Goal: Task Accomplishment & Management: Use online tool/utility

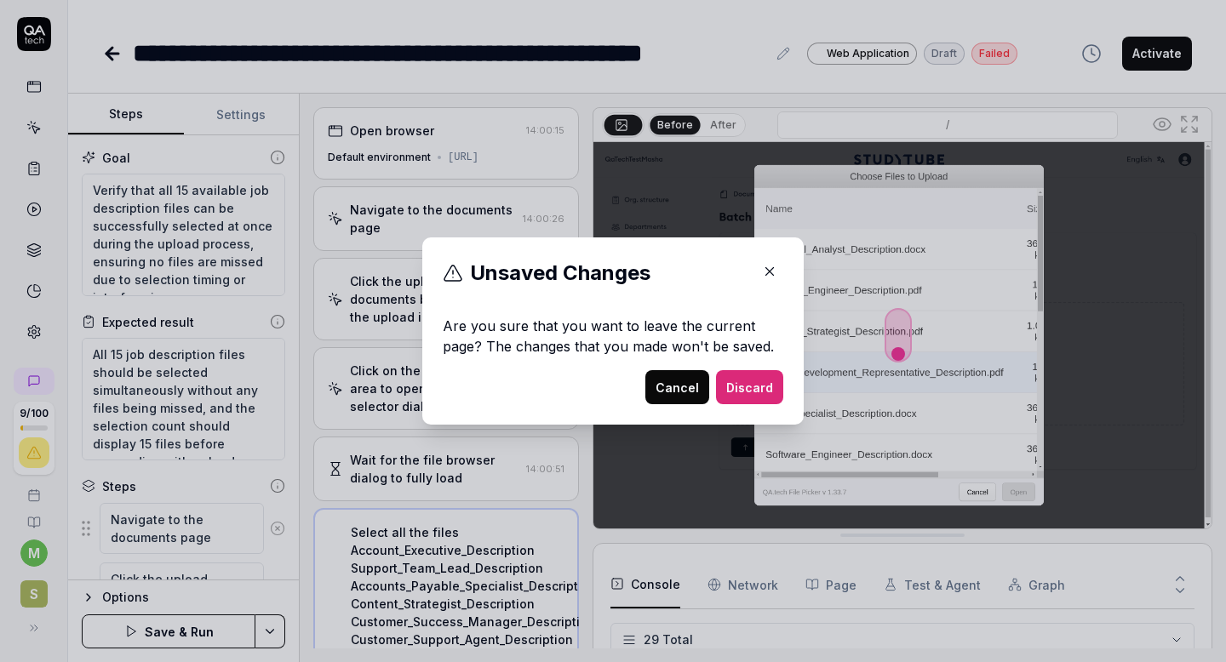
scroll to position [1072, 0]
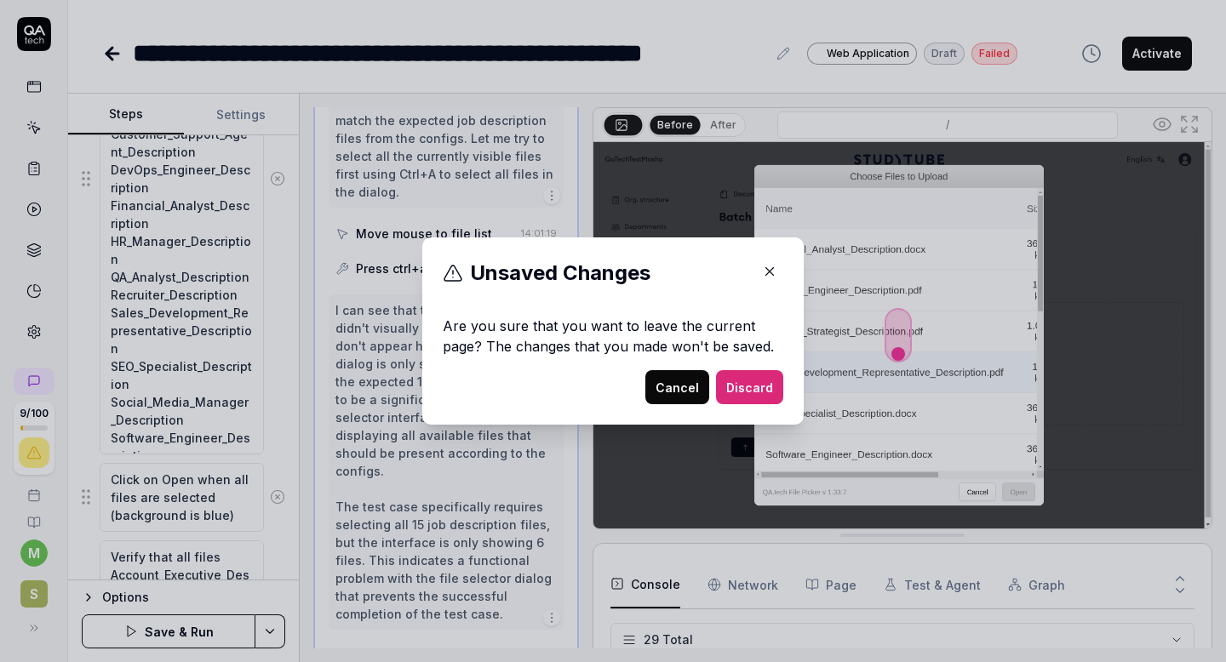
click at [769, 277] on icon "button" at bounding box center [769, 271] width 15 height 15
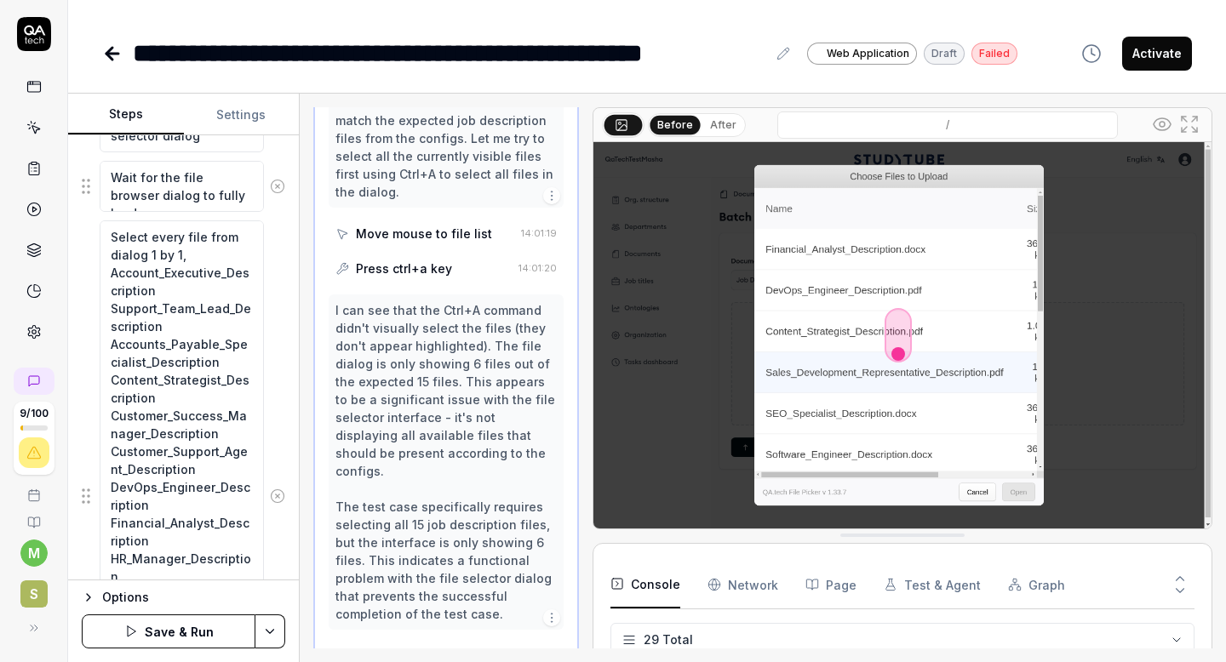
scroll to position [649, 0]
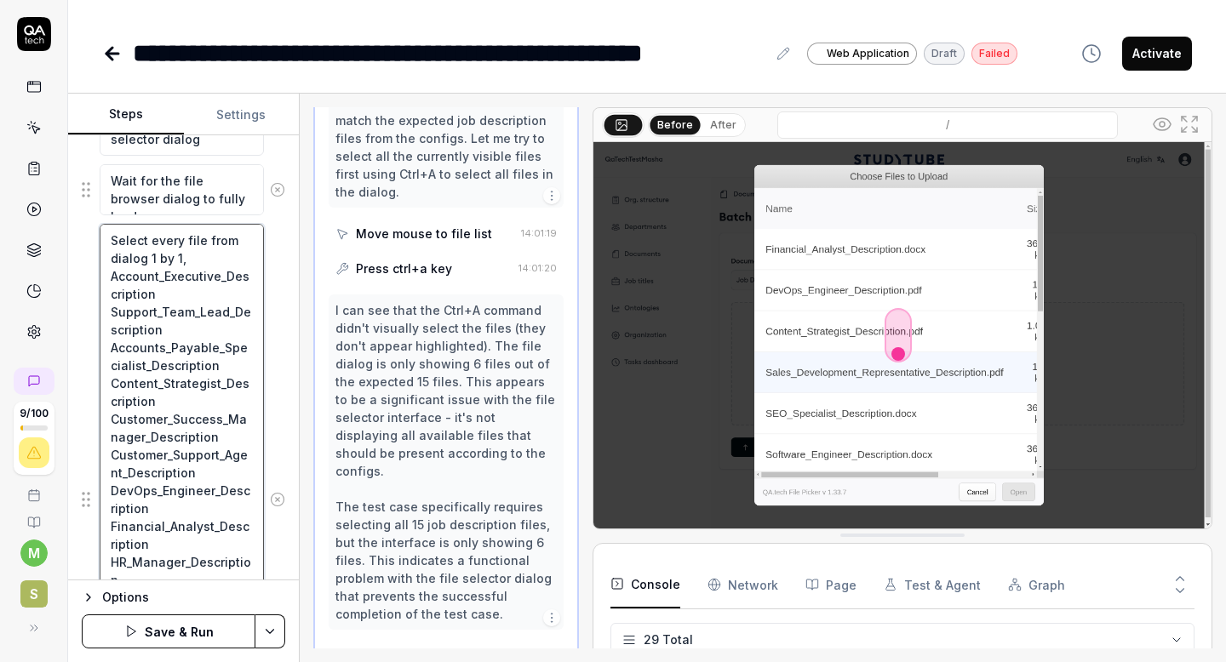
type textarea "*"
click at [193, 257] on textarea "Select every file from dialog 1 by 1, Account_Executive_Description Support_Tea…" at bounding box center [182, 500] width 164 height 552
type textarea "Select every file from dialog 1 by 1, sAccount_Executive_Description Support_Te…"
type textarea "*"
type textarea "Select every file from dialog 1 by 1, seAccount_Executive_Description Support_T…"
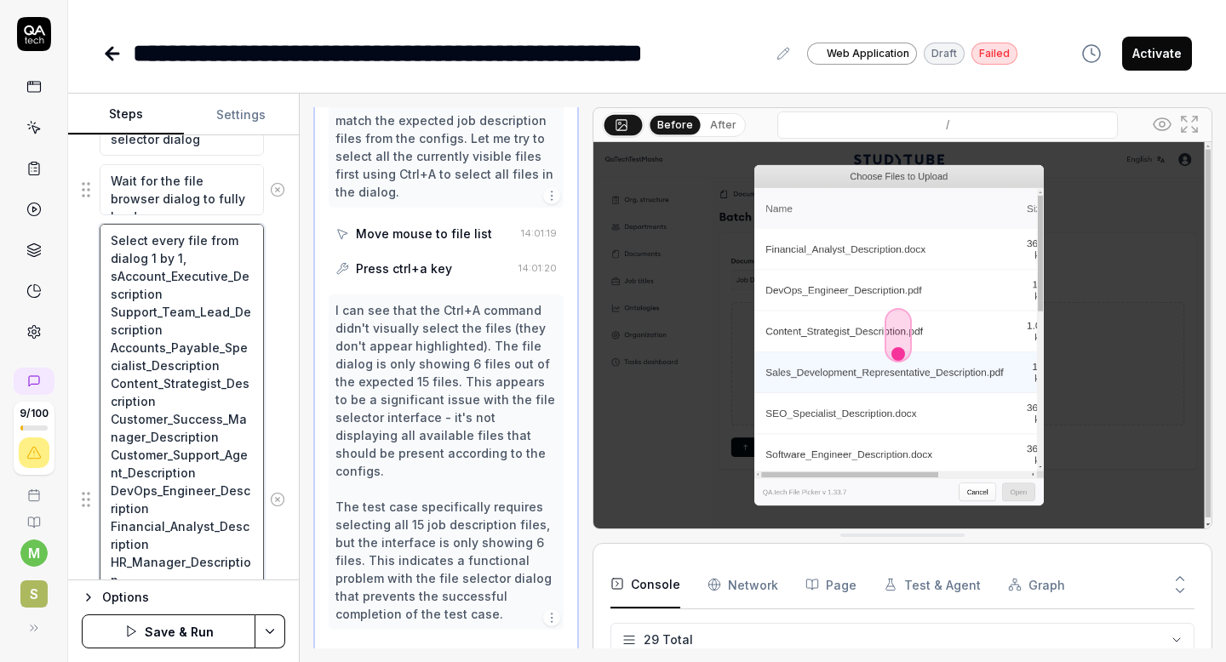
type textarea "*"
type textarea "Select every file from dialog 1 by 1, selAccount_Executive_Description Support_…"
type textarea "*"
type textarea "Select every file from dialog 1 by 1, selcAccount_Executive_Description Support…"
type textarea "*"
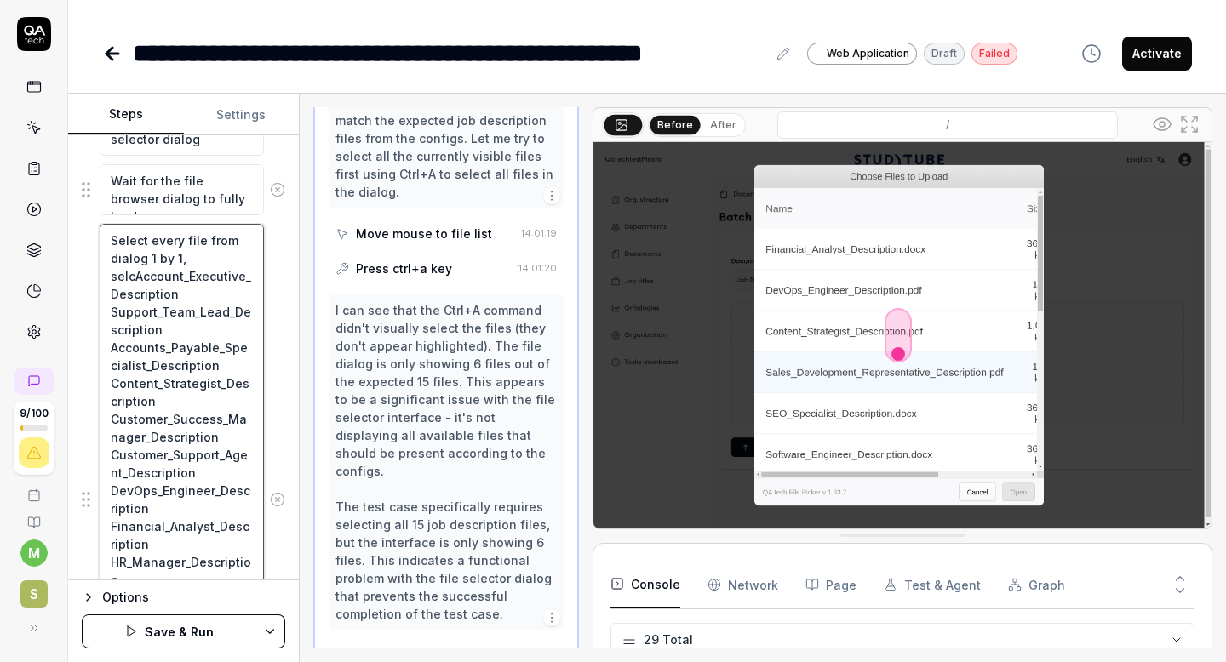
type textarea "Select every file from dialog 1 by 1, selctAccount_Executive_Description Suppor…"
type textarea "*"
type textarea "Select every file from dialog 1 by 1, selct Account_Executive_Description Suppo…"
type textarea "*"
type textarea "Select every file from dialog 1 by 1, selctAccount_Executive_Description Suppor…"
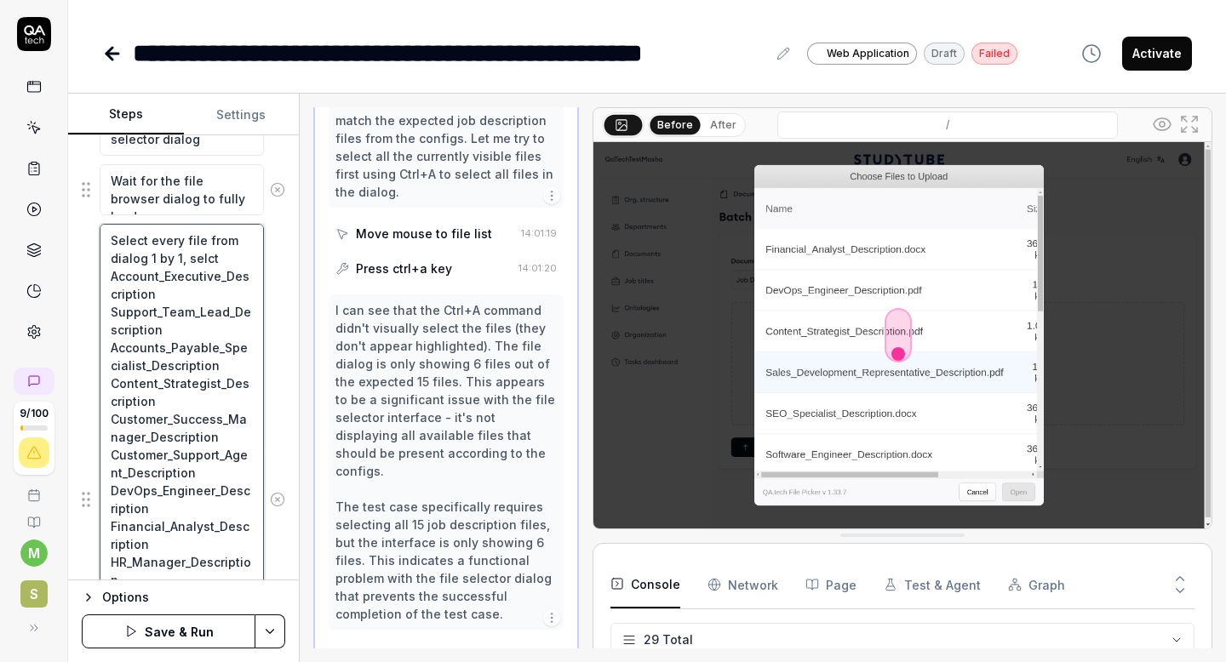
type textarea "*"
type textarea "Select every file from dialog 1 by 1, selcAccount_Executive_Description Support…"
type textarea "*"
type textarea "Select every file from dialog 1 by 1, selAccount_Executive_Description Support_…"
type textarea "*"
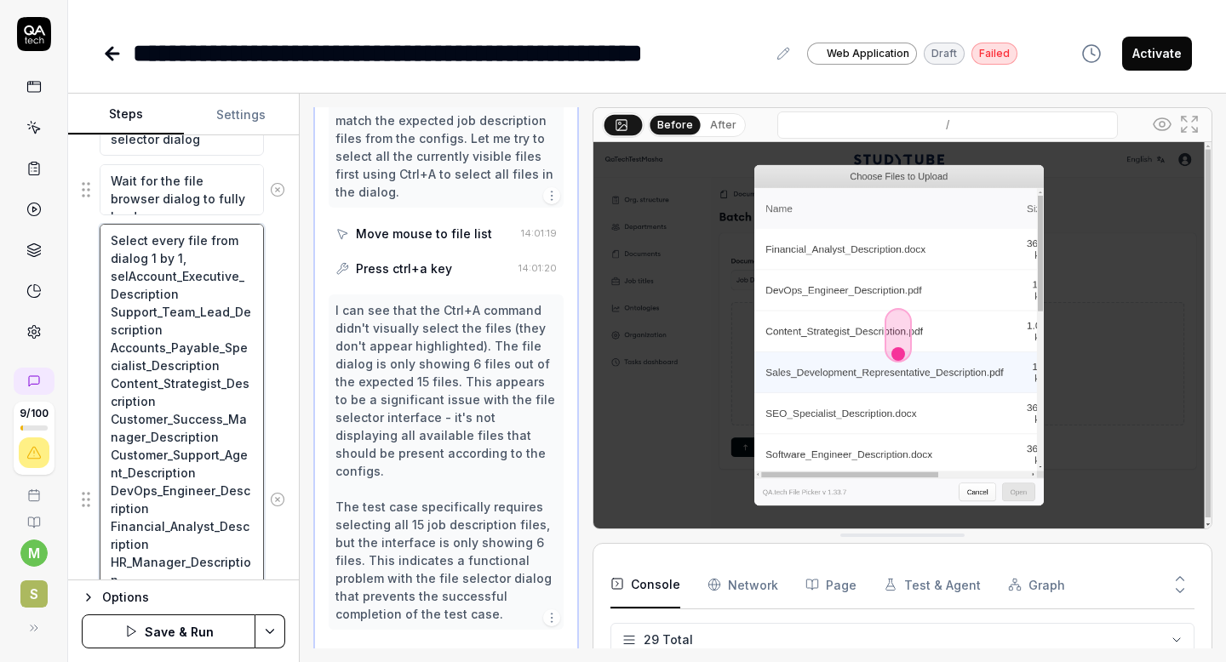
type textarea "Select every file from dialog 1 by 1, seleAccount_Executive_Description Support…"
type textarea "*"
type textarea "Select every file from dialog 1 by 1, selecAccount_Executive_Description Suppor…"
type textarea "*"
type textarea "Select every file from dialog 1 by 1, selectAccount_Executive_Description Suppo…"
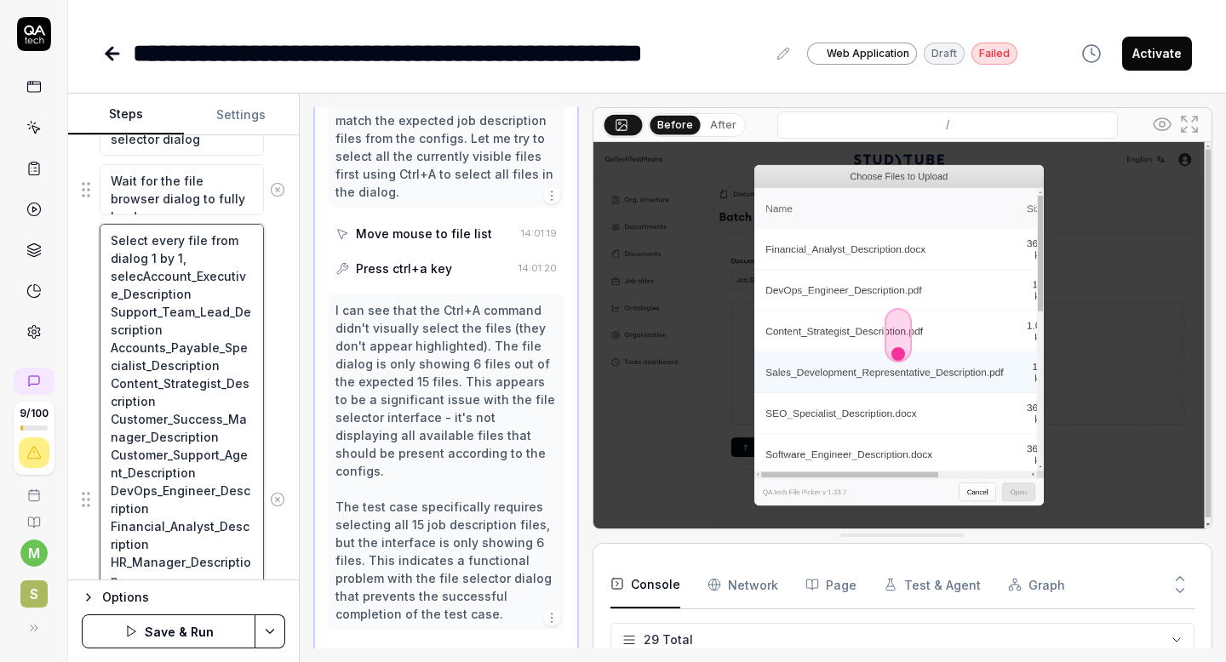
type textarea "*"
type textarea "Select every file from dialog 1 by 1, select Account_Executive_Description Supp…"
type textarea "*"
type textarea "Select every file from dialog 1 by 1, select fAccount_Executive_Description Sup…"
type textarea "*"
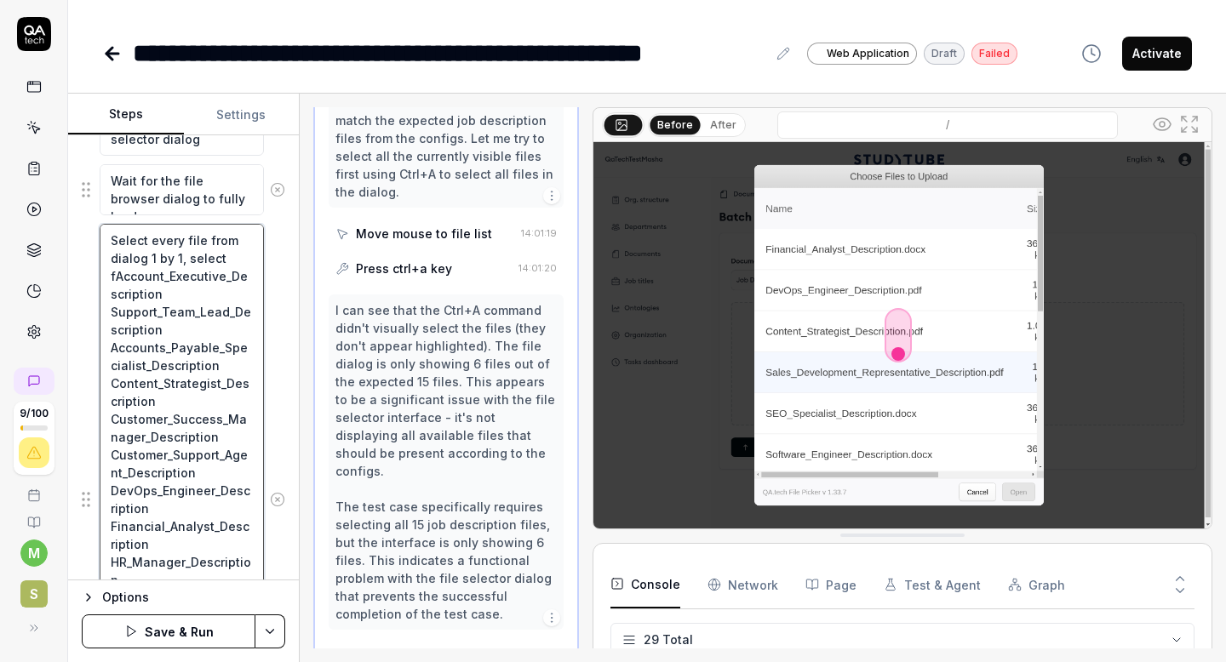
type textarea "Select every file from dialog 1 by 1, select fiAccount_Executive_Description Su…"
type textarea "*"
type textarea "Select every file from dialog 1 by 1, select fitAccount_Executive_Description S…"
type textarea "*"
type textarea "Select every file from dialog 1 by 1, select fitsAccount_Executive_Description …"
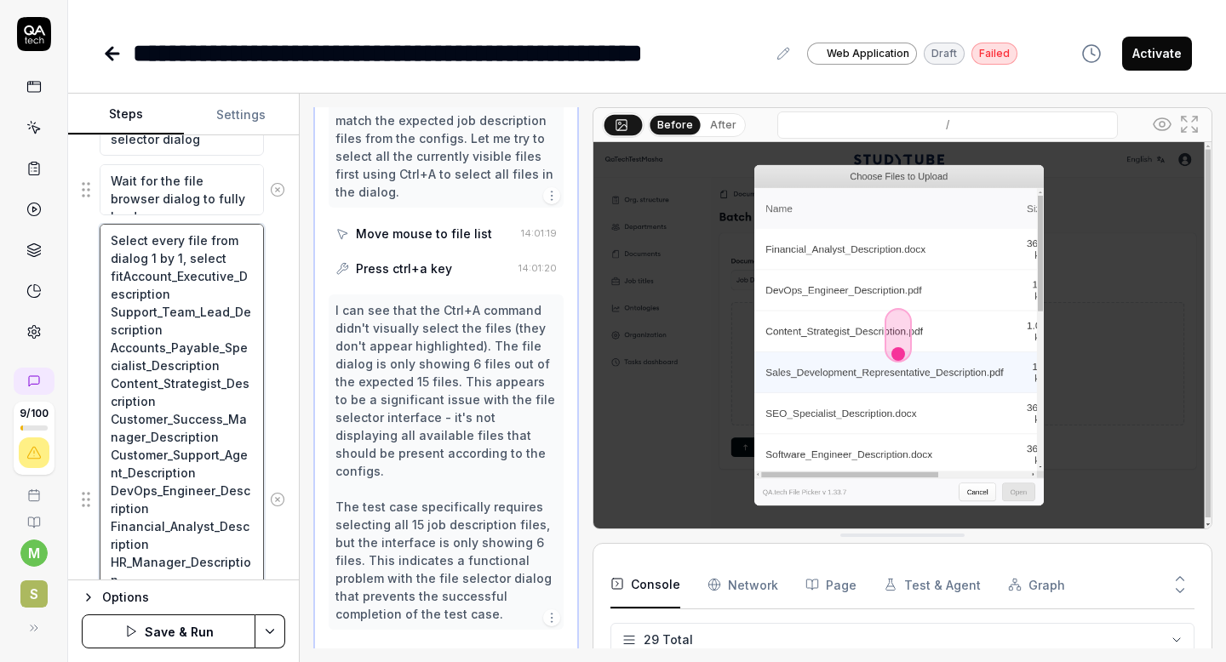
type textarea "*"
type textarea "Select every file from dialog 1 by 1, select fitsrAccount_Executive_Description…"
type textarea "*"
type textarea "Select every file from dialog 1 by 1, select fitsr Account_Executive_Descriptio…"
type textarea "*"
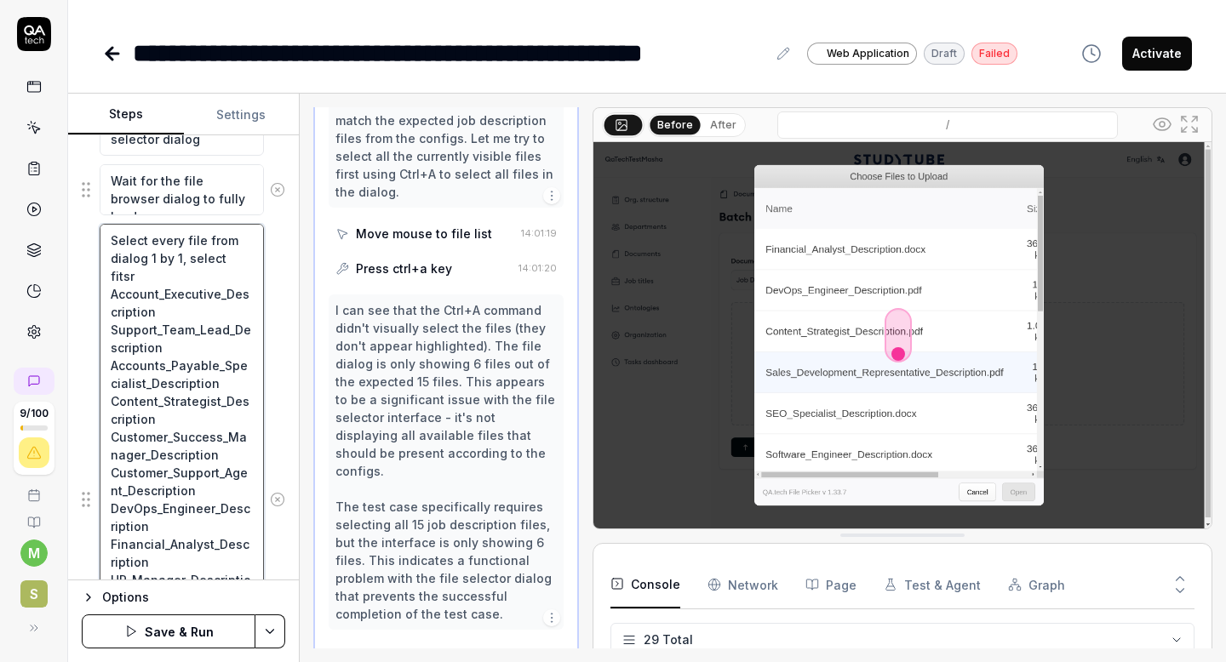
type textarea "Select every file from dialog 1 by 1, select fitsr 6Account_Executive_Descripti…"
type textarea "*"
type textarea "Select every file from dialog 1 by 1, select fitsr 6 Account_Executive_Descript…"
type textarea "*"
type textarea "Select every file from dialog 1 by 1, select fitsr 6 dAccount_Executive_Descrip…"
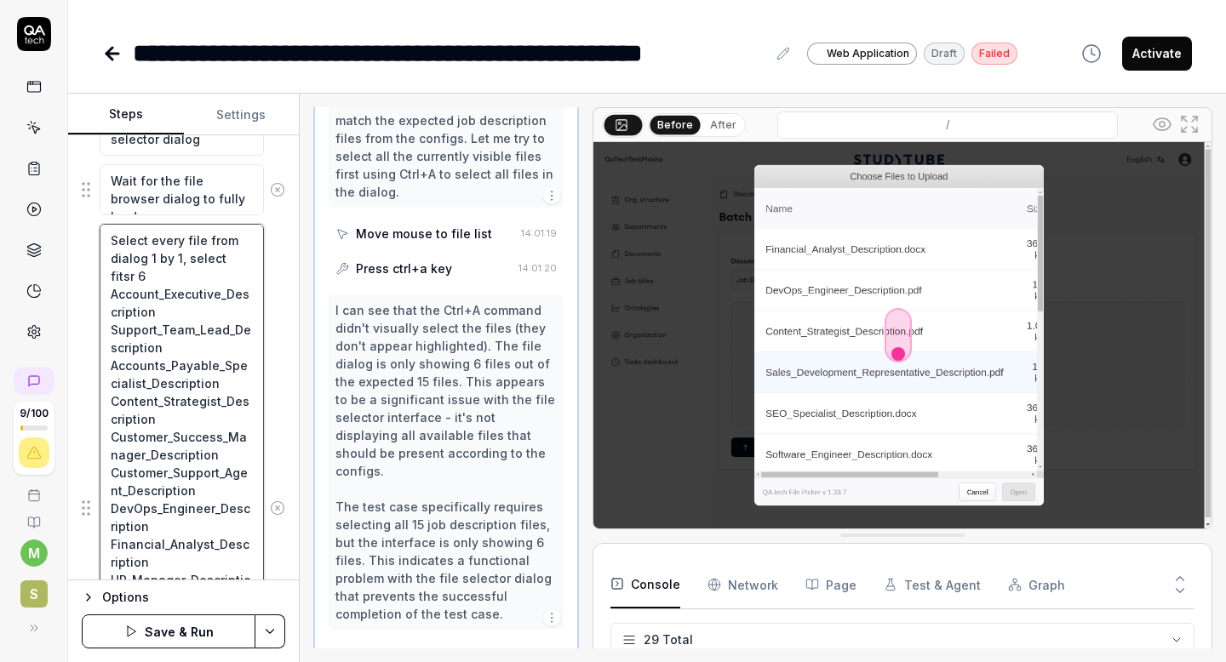
type textarea "*"
type textarea "Select every file from dialog 1 by 1, select fitsr 6 doAccount_Executive_Descri…"
type textarea "*"
type textarea "Select every file from dialog 1 by 1, select fitsr 6 docAccount_Executive_Descr…"
type textarea "*"
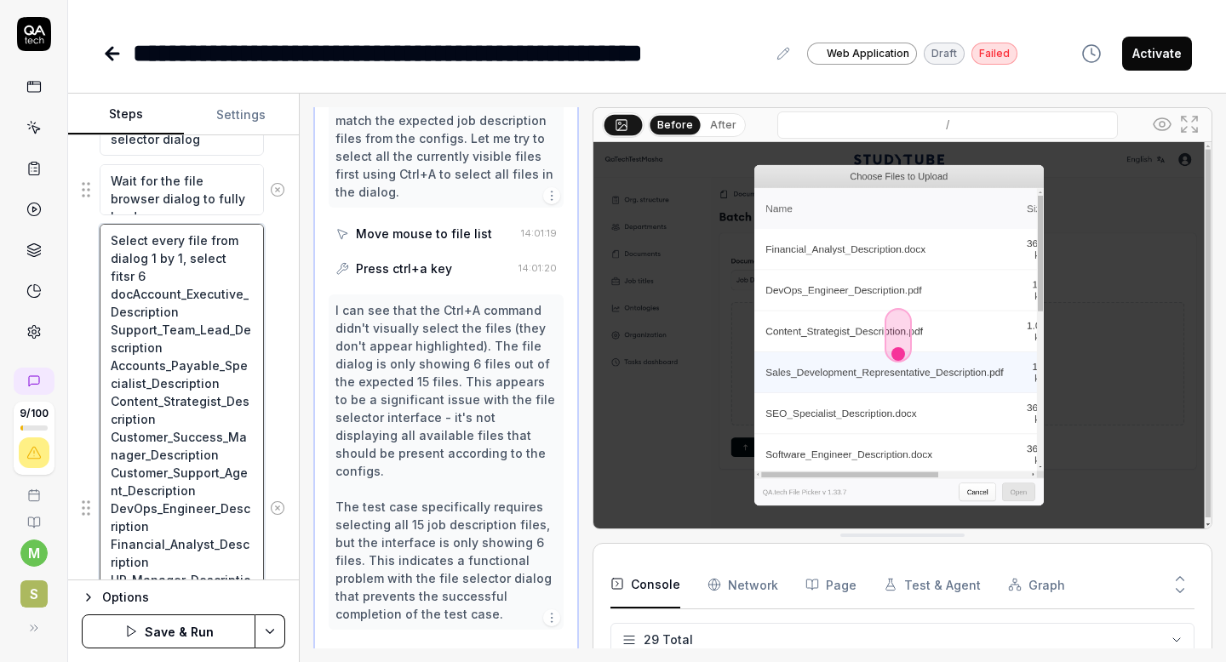
type textarea "Select every file from dialog 1 by 1, select fitsr 6 docuAccount_Executive_Desc…"
type textarea "*"
type textarea "Select every file from dialog 1 by 1, select fitsr 6 documAccount_Executive_Des…"
type textarea "*"
type textarea "Select every file from dialog 1 by 1, select fitsr 6 documeAccount_Executive_De…"
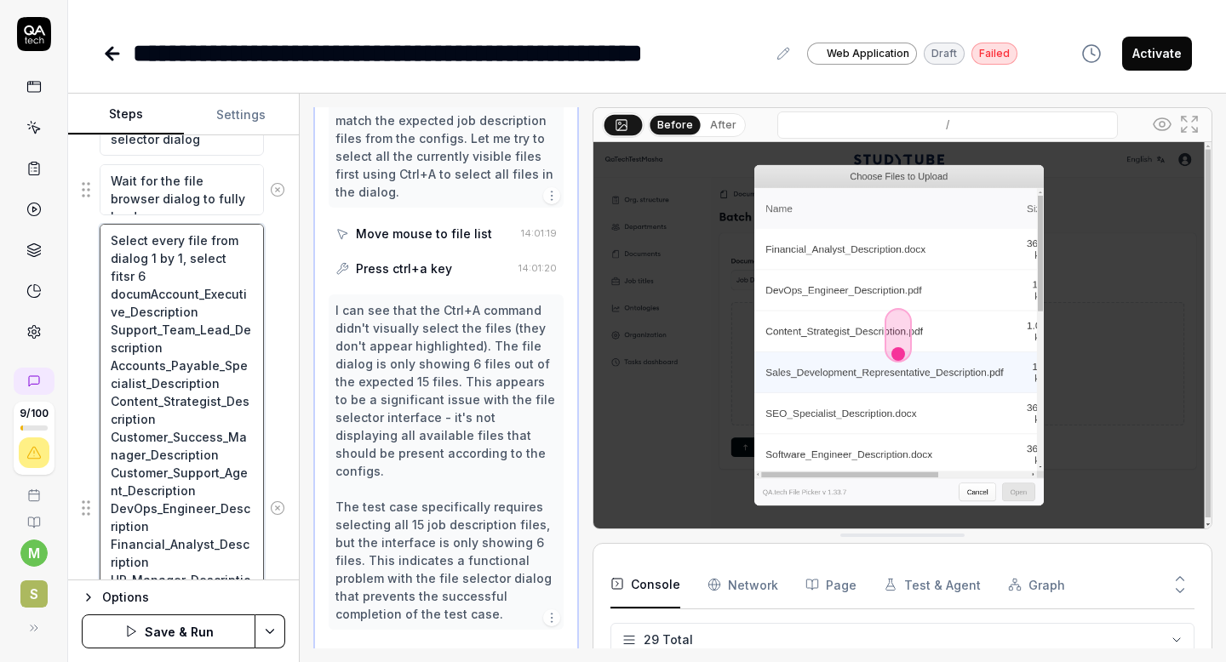
type textarea "*"
type textarea "Select every file from dialog 1 by 1, select fitsr 6 documenAccount_Executive_D…"
type textarea "*"
type textarea "Select every file from dialog 1 by 1, select fitsr 6 documentAccount_Executive_…"
type textarea "*"
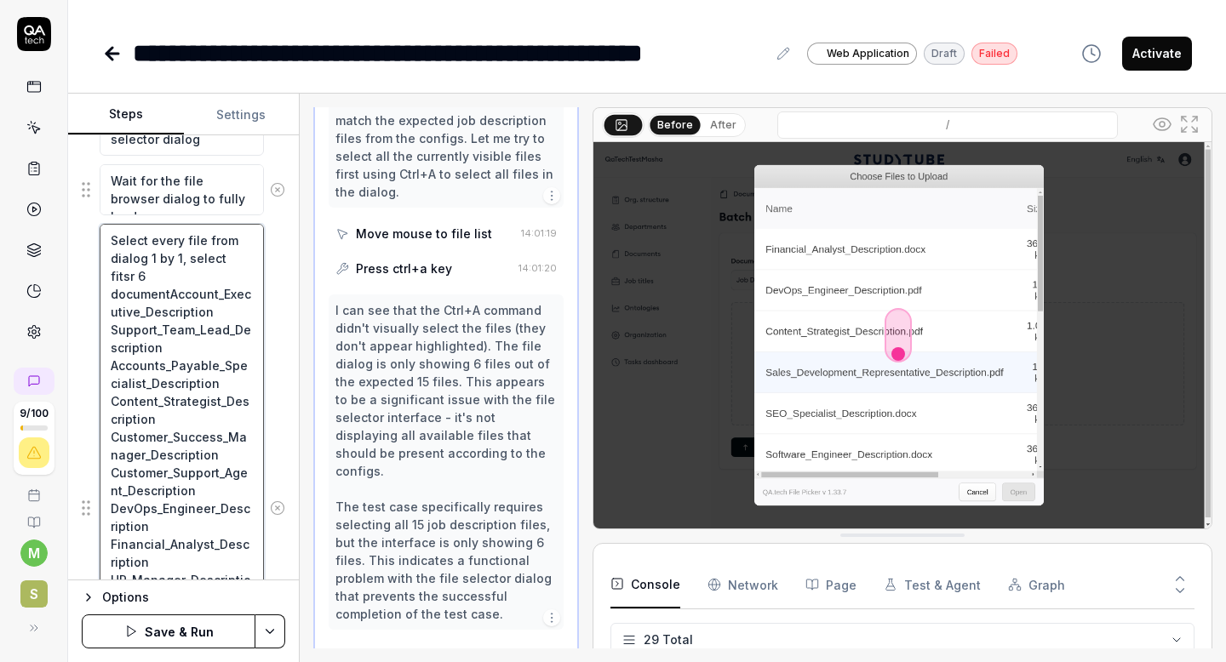
type textarea "Select every file from dialog 1 by 1, select fitsr 6 documentaAccount_Executive…"
type textarea "*"
type textarea "Select every file from dialog 1 by 1, select fitsr 6 documentAccount_Executive_…"
type textarea "*"
type textarea "Select every file from dialog 1 by 1, select fitsr 6 documentsAccount_Executive…"
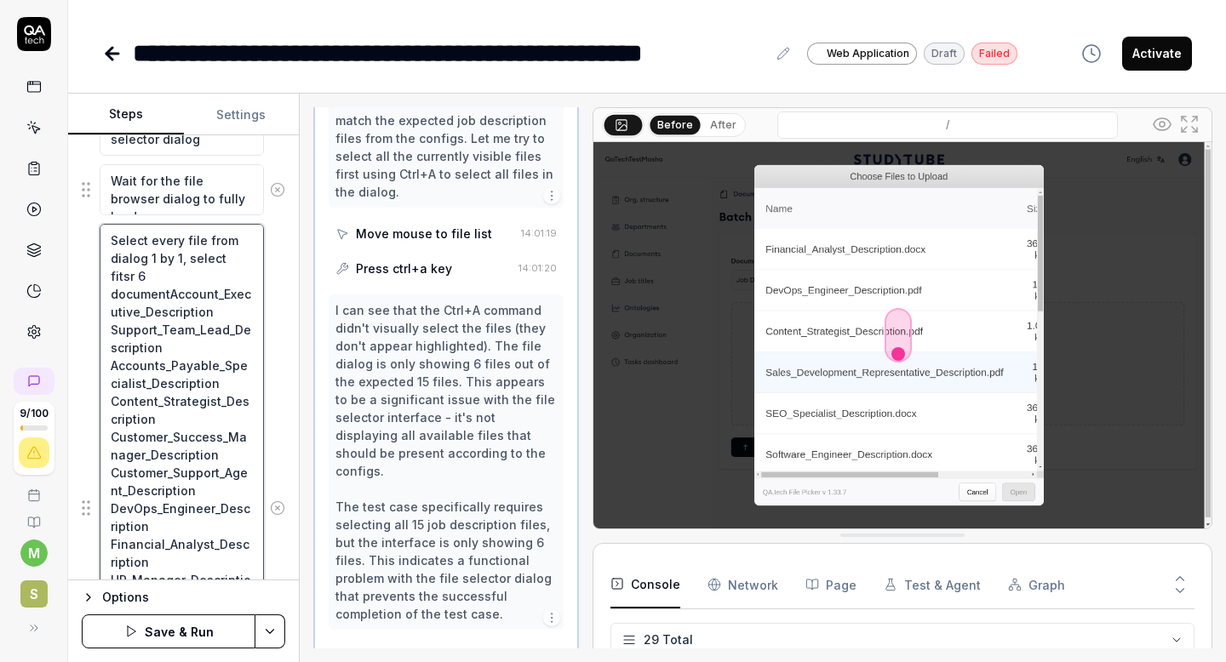
type textarea "*"
type textarea "Select every file from dialog 1 by 1, select fitsr 6 documents,Account_Executiv…"
type textarea "*"
type textarea "Select every file from dialog 1 by 1, select fitsr 6 documents, Account_Executi…"
type textarea "*"
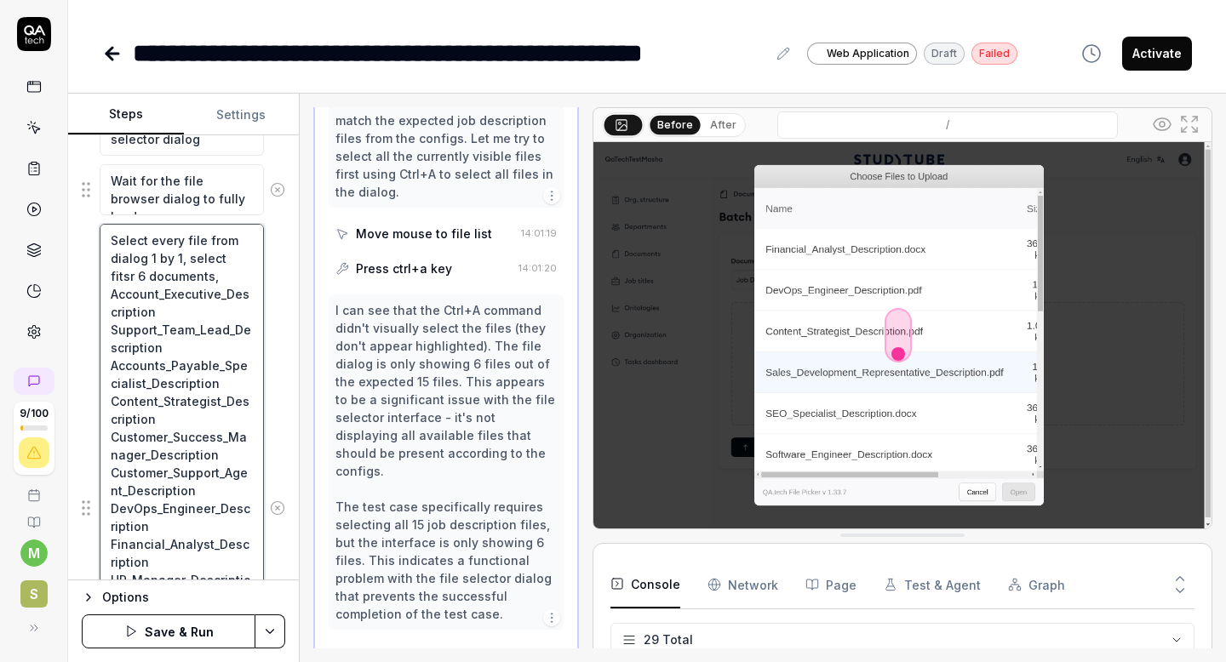
type textarea "Select every file from dialog 1 by 1, select fitsr 6 documents, tAccount_Execut…"
type textarea "*"
type textarea "Select every file from dialog 1 by 1, select fitsr 6 documents, thAccount_Execu…"
type textarea "*"
type textarea "Select every file from dialog 1 by 1, select fitsr 6 documents, theAccount_Exec…"
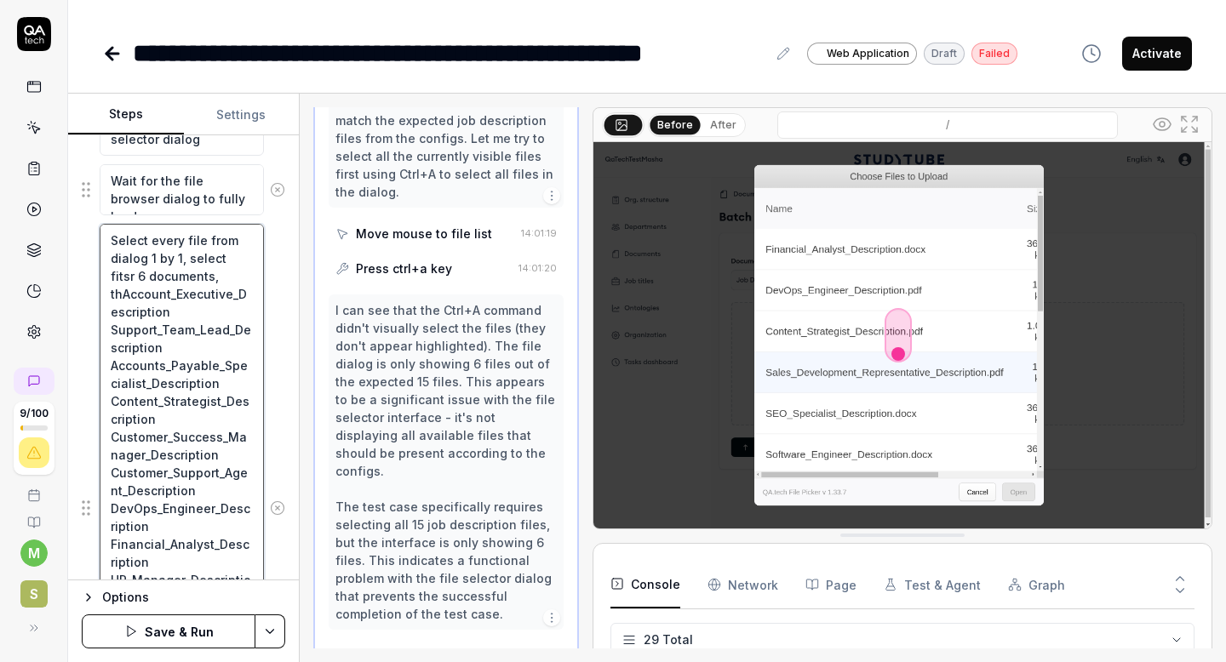
type textarea "*"
type textarea "Select every file from dialog 1 by 1, select fitsr 6 documents, thenAccount_Exe…"
type textarea "*"
type textarea "Select every file from dialog 1 by 1, select fitsr 6 documents, then Account_Ex…"
type textarea "*"
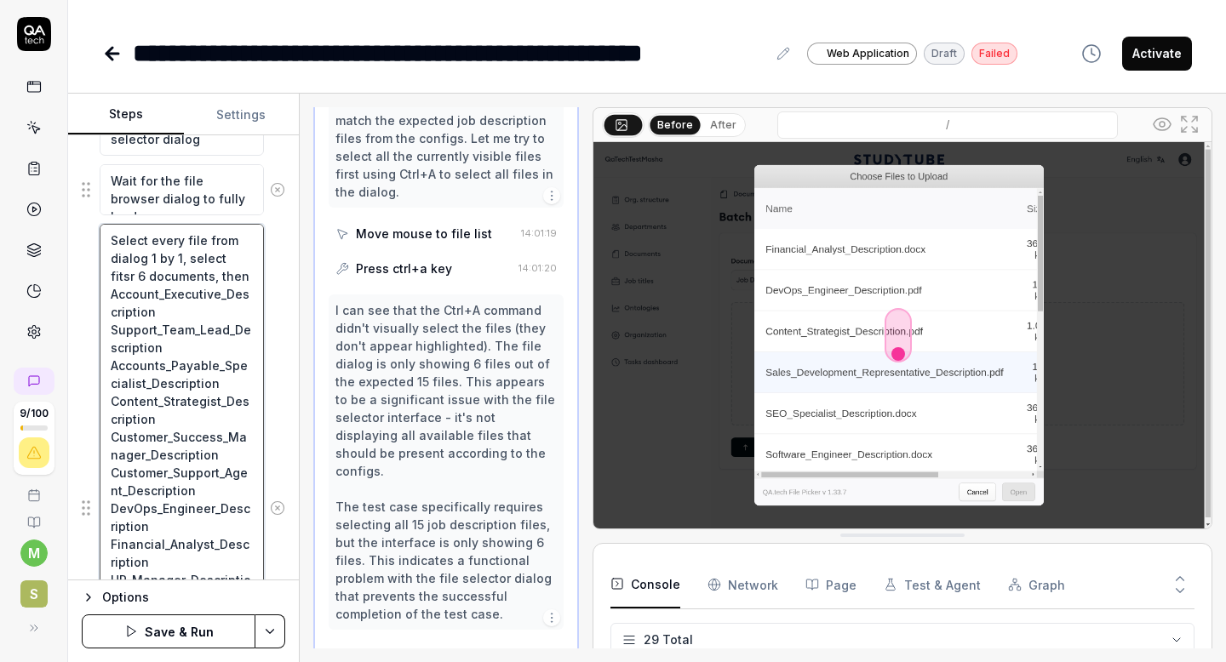
type textarea "Select every file from dialog 1 by 1, select fitsr 6 documents, then sAccount_E…"
type textarea "*"
type textarea "Select every file from dialog 1 by 1, select fitsr 6 documents, then scAccount_…"
type textarea "*"
type textarea "Select every file from dialog 1 by 1, select fitsr 6 documents, then scrAccount…"
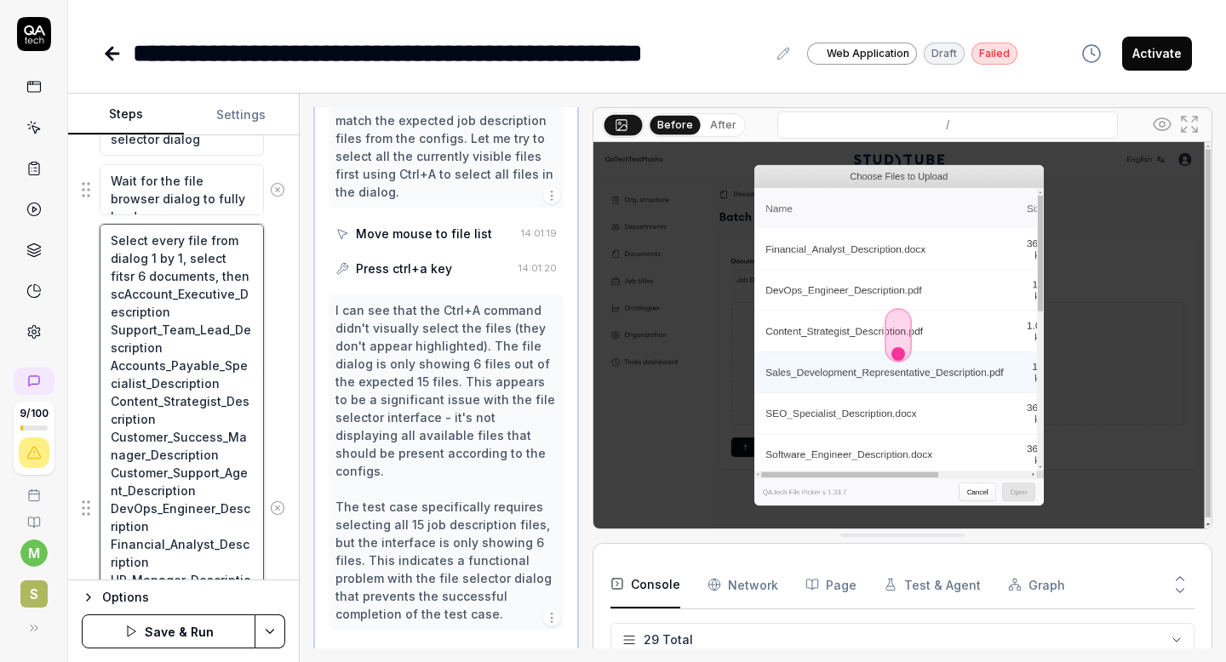
type textarea "*"
type textarea "Select every file from dialog 1 by 1, select fitsr 6 documents, then scroAccoun…"
type textarea "*"
type textarea "Select every file from dialog 1 by 1, select fitsr 6 documents, then scrolAccou…"
type textarea "*"
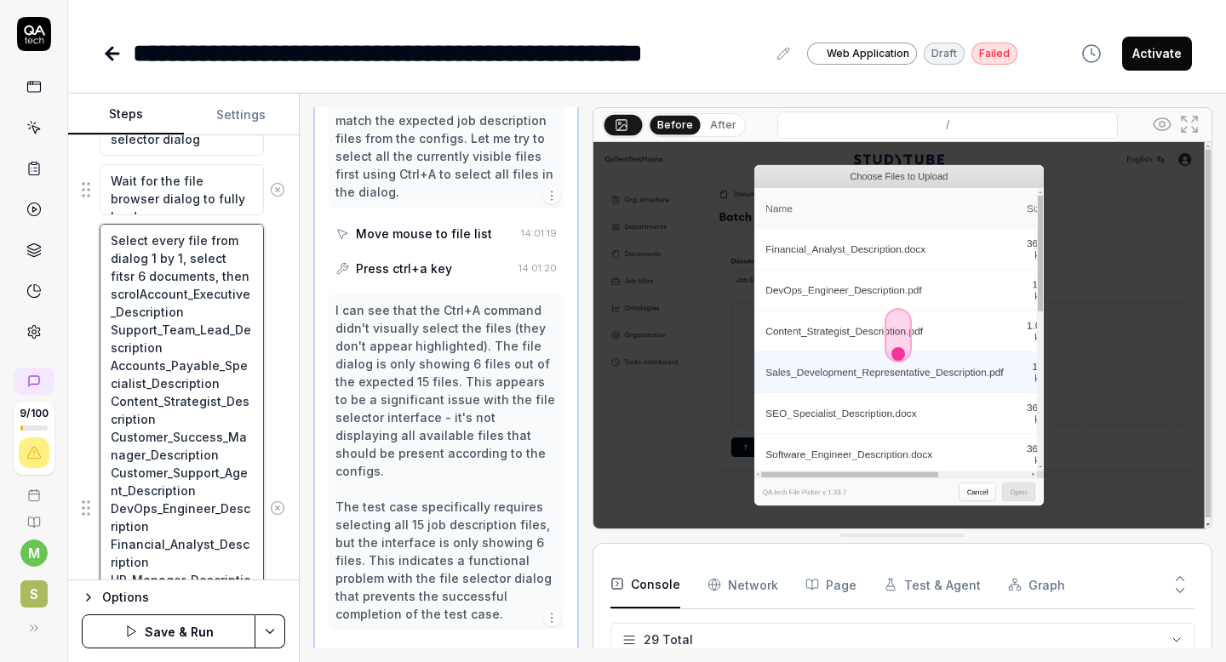
type textarea "Select every file from dialog 1 by 1, select fitsr 6 documents, then scrollAcco…"
type textarea "*"
type textarea "Select every file from dialog 1 by 1, select fitsr 6 documents, then scroll Acc…"
type textarea "*"
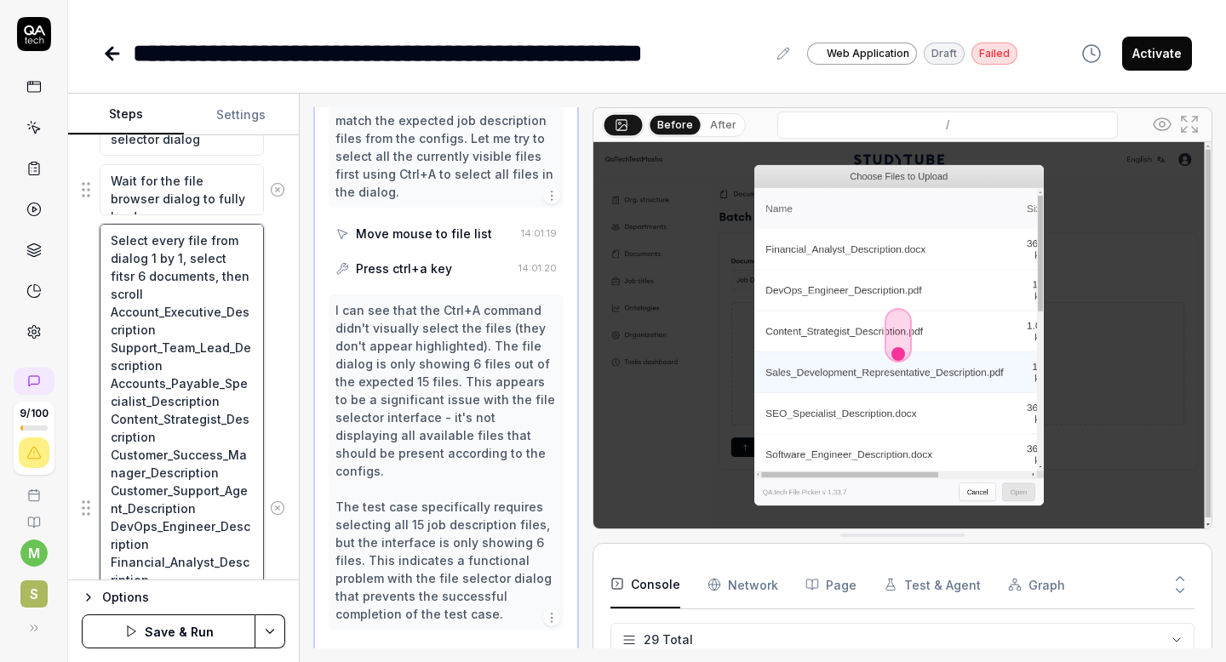
type textarea "Select every file from dialog 1 by 1, select fitsr 6 documents, then scroll aAc…"
type textarea "*"
type textarea "Select every file from dialog 1 by 1, select fitsr 6 documents, then scroll anA…"
type textarea "*"
type textarea "Select every file from dialog 1 by 1, select fitsr 6 documents, then scroll and…"
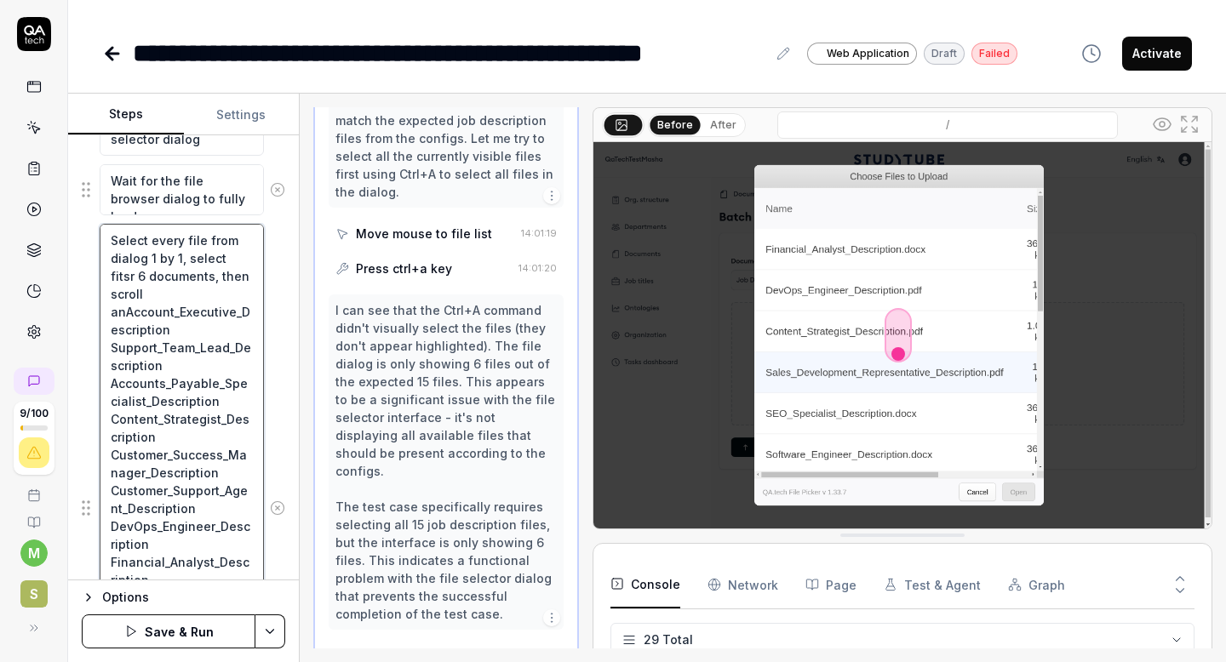
type textarea "*"
type textarea "Select every file from dialog 1 by 1, select fitsr 6 documents, then scroll and…"
type textarea "*"
type textarea "Select every file from dialog 1 by 1, select fitsr 6 documents, then scroll and…"
type textarea "*"
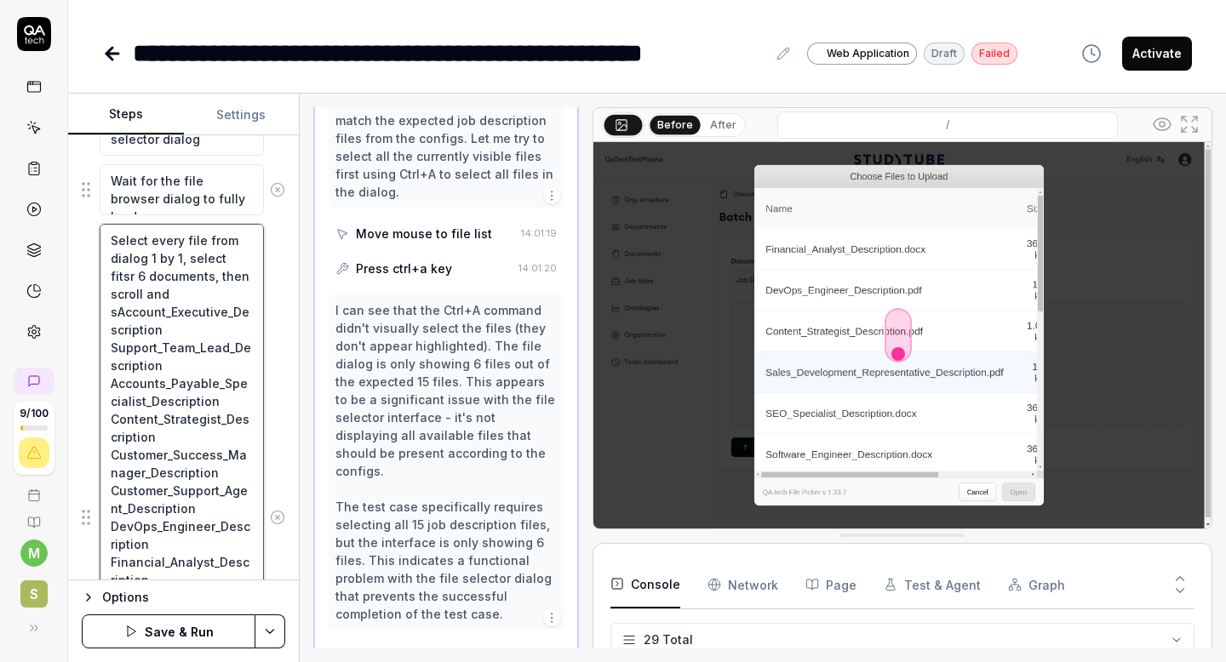
type textarea "Select every file from dialog 1 by 1, select fitsr 6 documents, then scroll and…"
type textarea "*"
type textarea "Select every file from dialog 1 by 1, select fitsr 6 documents, then scroll and…"
type textarea "*"
type textarea "Select every file from dialog 1 by 1, select fitsr 6 documents, then scroll and…"
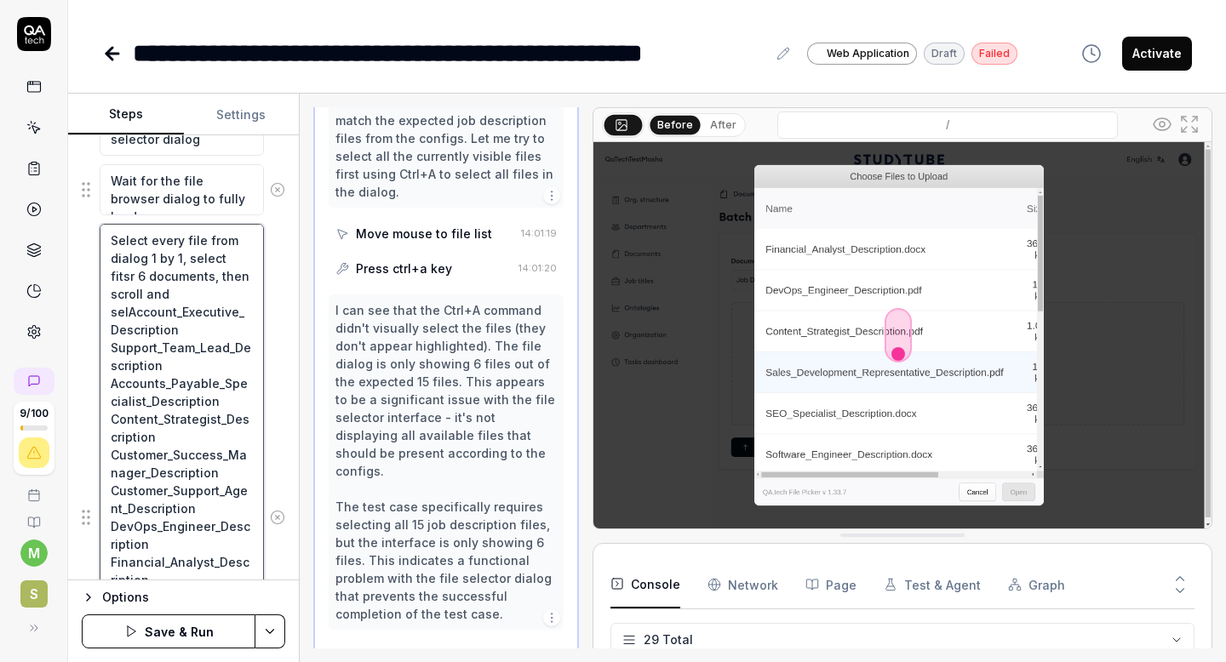
type textarea "*"
type textarea "Select every file from dialog 1 by 1, select fitsr 6 documents, then scroll and…"
type textarea "*"
type textarea "Select every file from dialog 1 by 1, select fitsr 6 documents, then scroll and…"
type textarea "*"
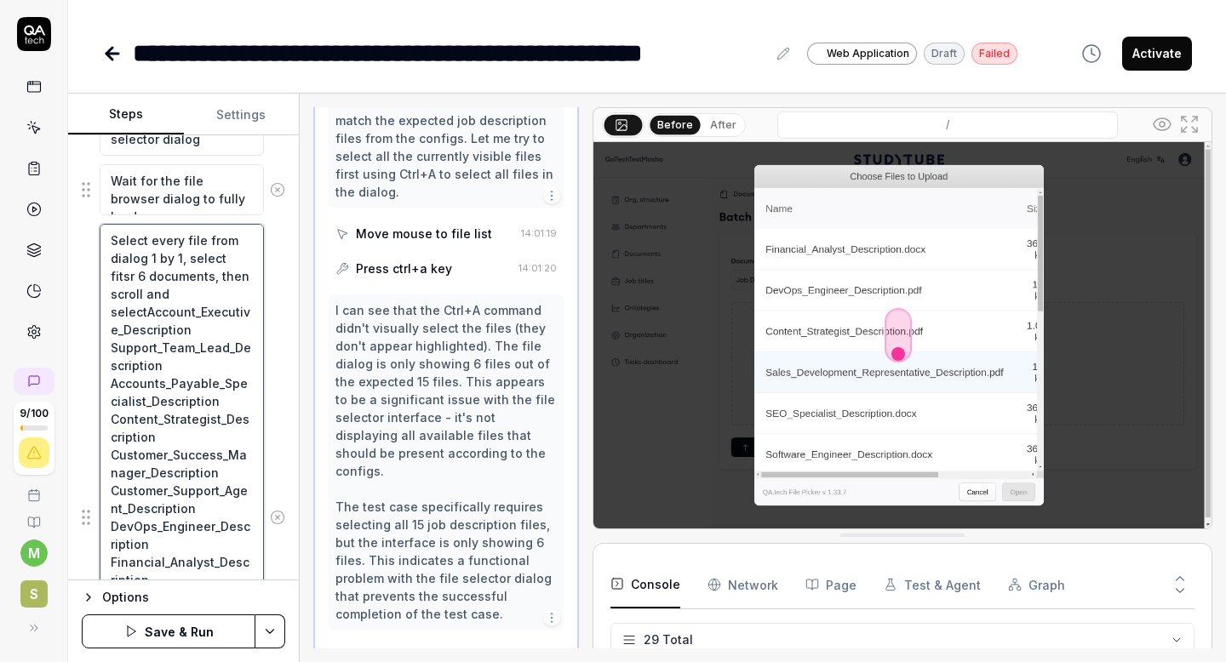
type textarea "Select every file from dialog 1 by 1, select fitsr 6 documents, then scroll and…"
type textarea "*"
type textarea "Select every file from dialog 1 by 1, select fitsr 6 documents, then scroll and…"
type textarea "*"
type textarea "Select every file from dialog 1 by 1, select fitsr 6 documents, then scroll and…"
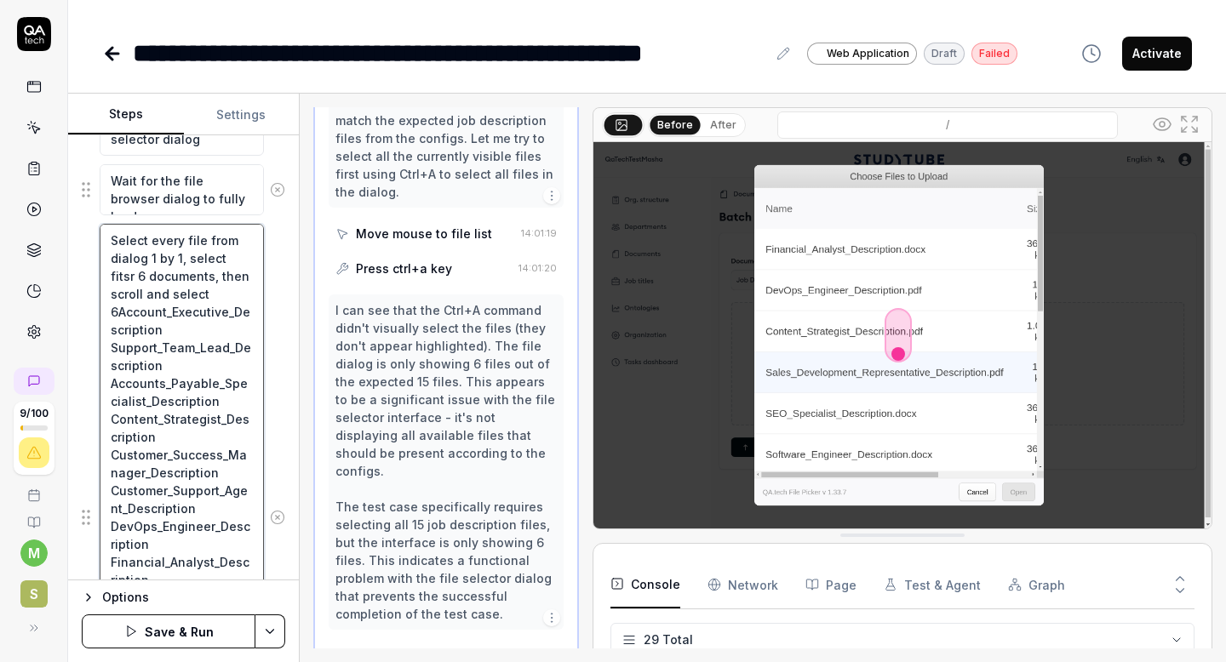
type textarea "*"
type textarea "Select every file from dialog 1 by 1, select fitsr 6 documents, then scroll and…"
type textarea "*"
type textarea "Select every file from dialog 1 by 1, select fitsr 6 documents, then scroll and…"
type textarea "*"
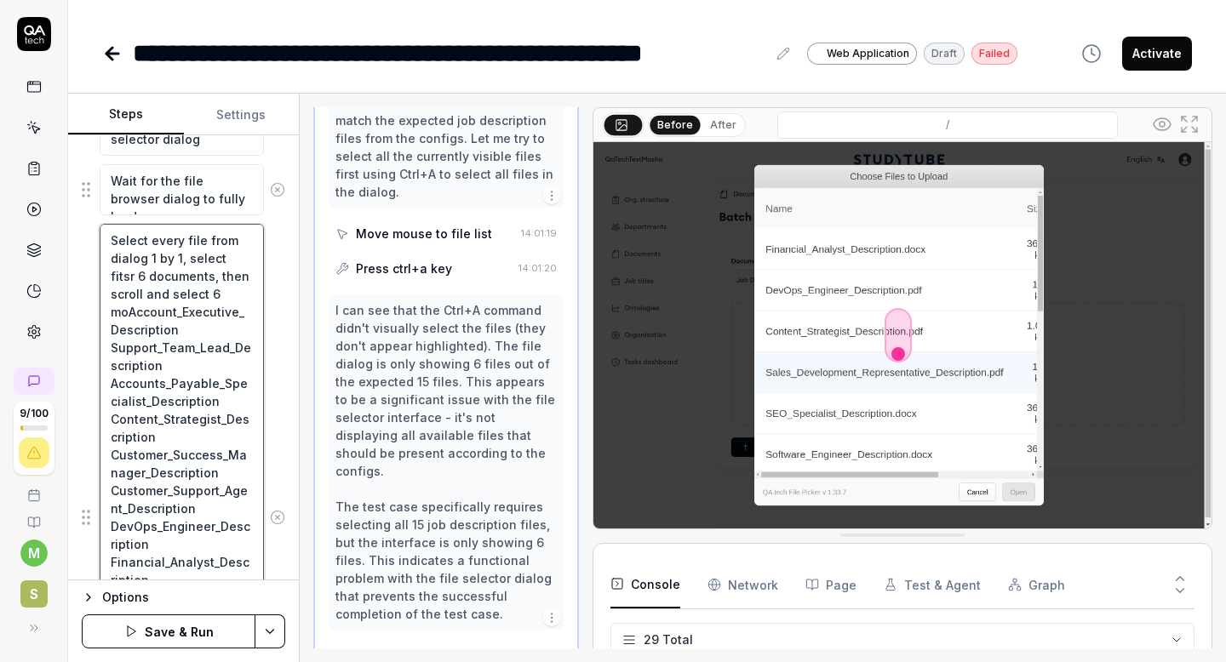
type textarea "Select every file from dialog 1 by 1, select fitsr 6 documents, then scroll and…"
type textarea "*"
type textarea "Select every file from dialog 1 by 1, select fitsr 6 documents, then scroll and…"
type textarea "*"
type textarea "Select every file from dialog 1 by 1, select fitsr 6 documents, then scroll and…"
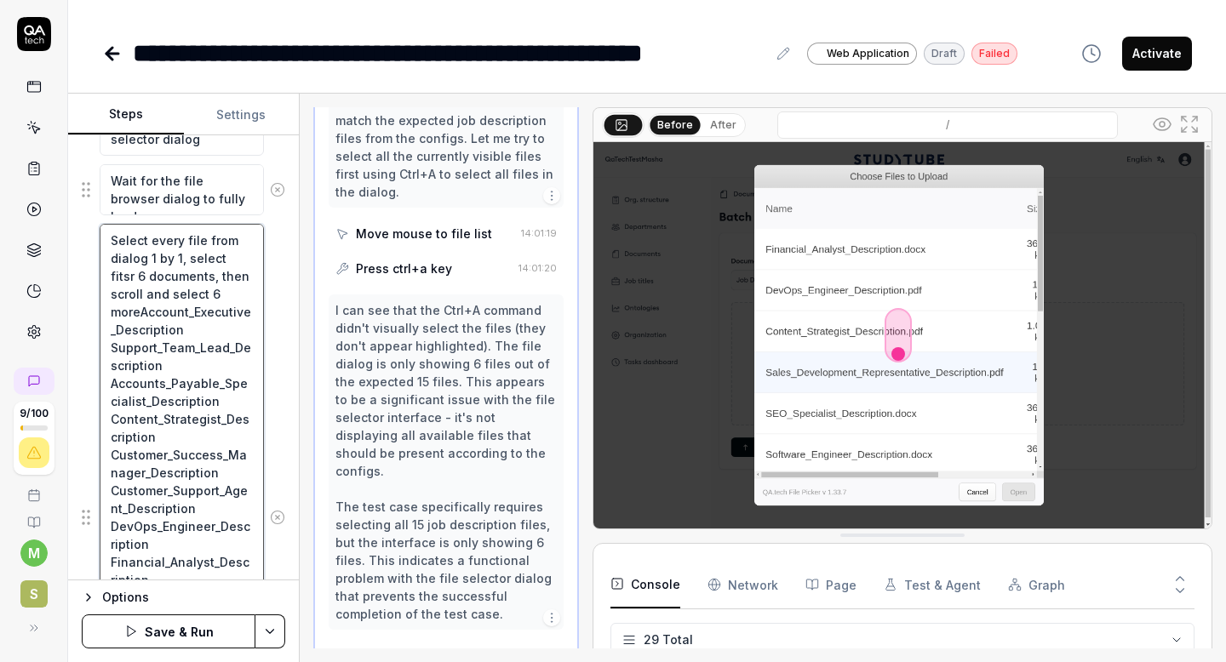
type textarea "*"
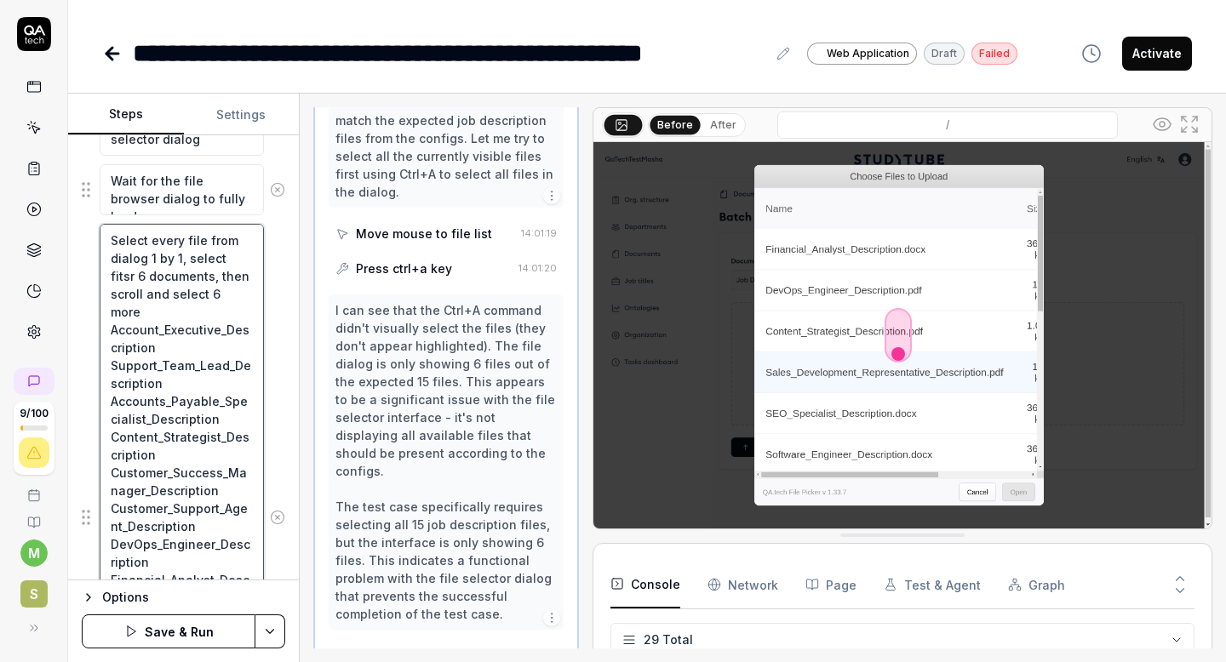
type textarea "Select every file from dialog 1 by 1, select fitsr 6 documents, then scroll and…"
type textarea "*"
type textarea "Select every file from dialog 1 by 1, select fitsr 6 documents, then scroll and…"
type textarea "*"
type textarea "Select every file from dialog 1 by 1, select fitsr 6 documents, then scroll and…"
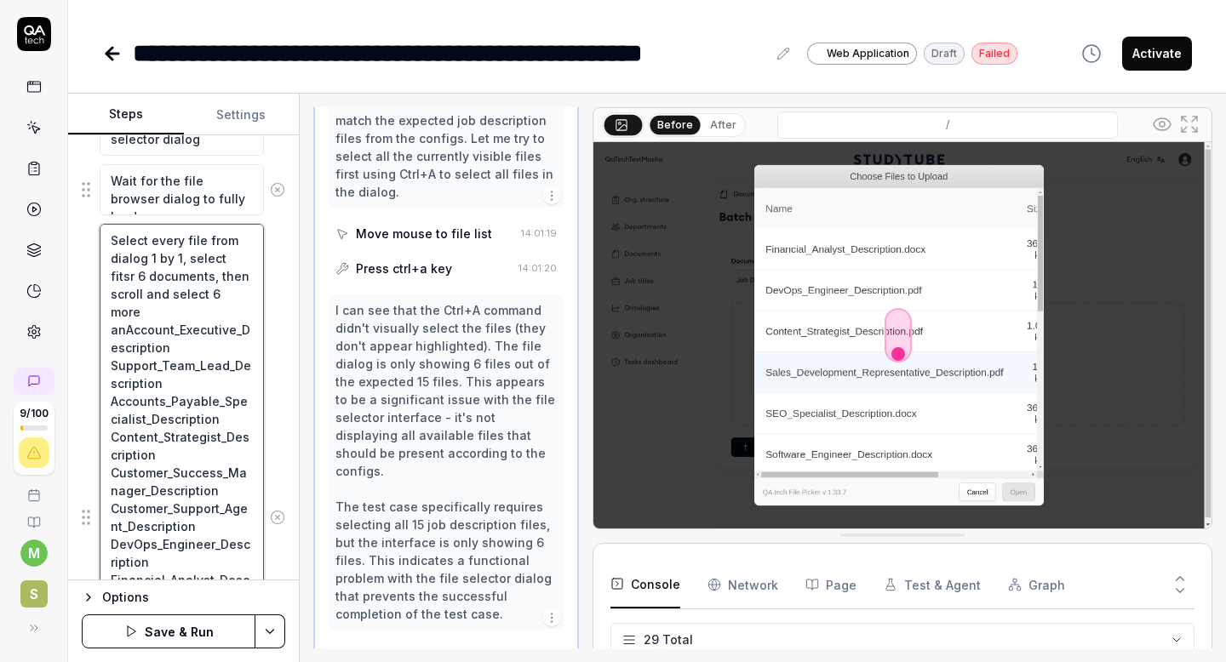
type textarea "*"
type textarea "Select every file from dialog 1 by 1, select fitsr 6 documents, then scroll and…"
type textarea "*"
type textarea "Select every file from dialog 1 by 1, select fitsr 6 documents, then scroll and…"
type textarea "*"
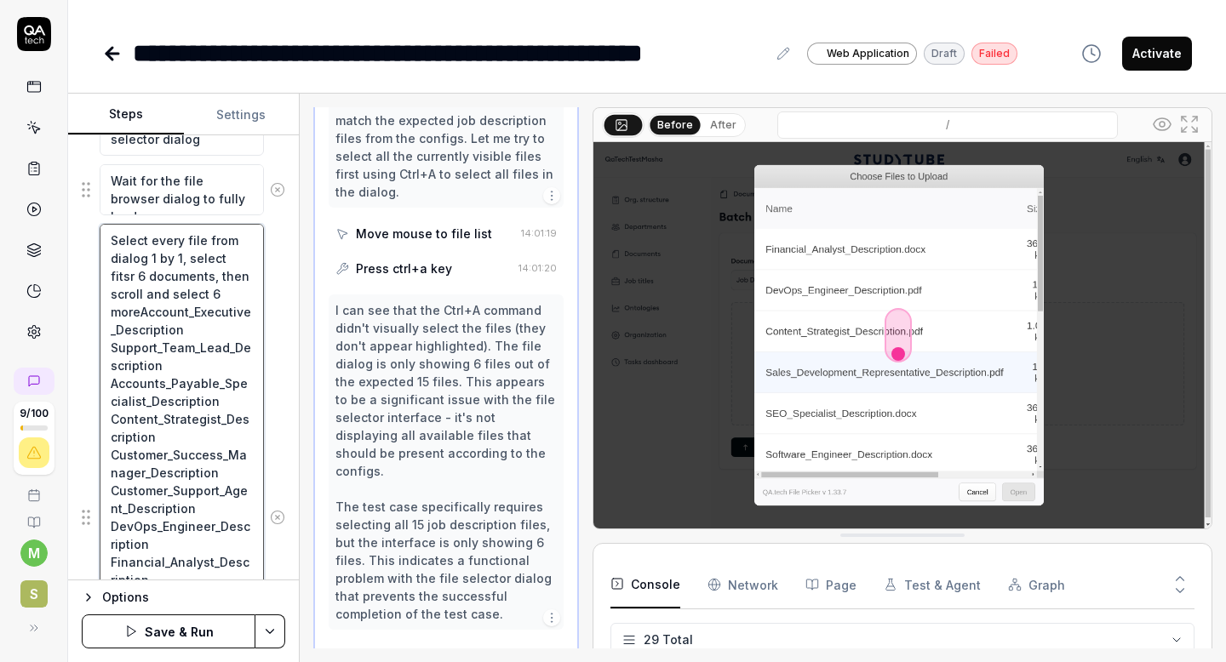
type textarea "Select every file from dialog 1 by 1, select fitsr 6 documents, then scroll and…"
type textarea "*"
type textarea "Select every file from dialog 1 by 1, select fitsr 6 documents, then scroll and…"
type textarea "*"
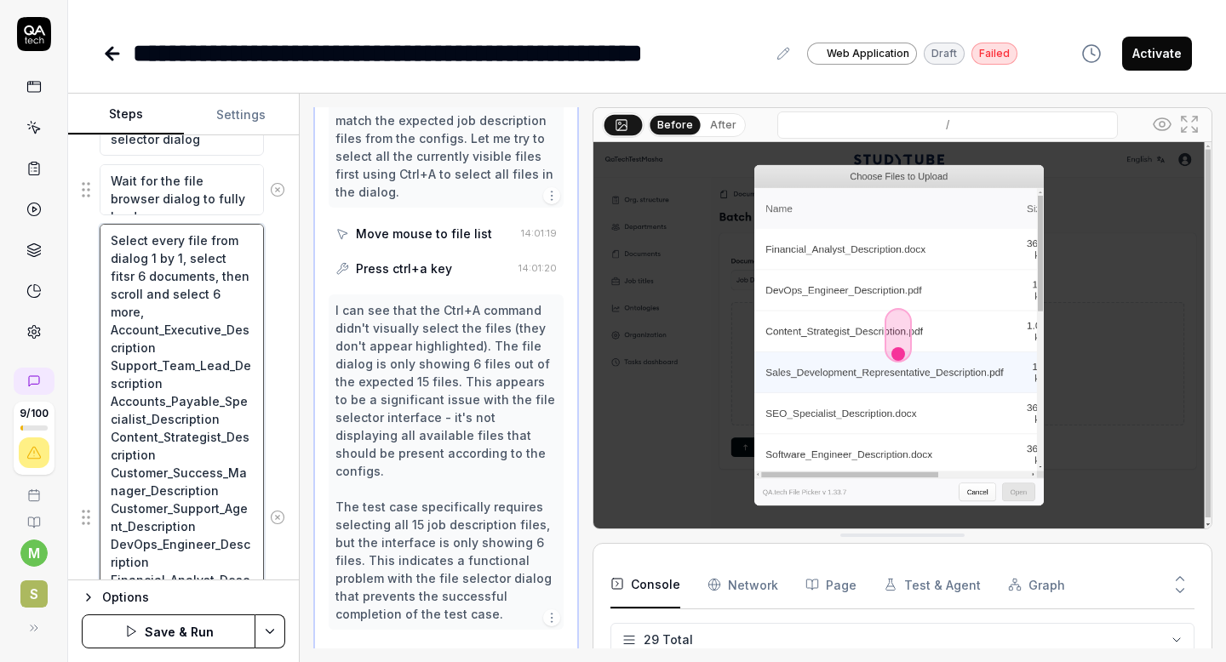
type textarea "Select every file from dialog 1 by 1, select fitsr 6 documents, then scroll and…"
type textarea "*"
type textarea "Select every file from dialog 1 by 1, select fitsr 6 documents, then scroll and…"
type textarea "*"
type textarea "Select every file from dialog 1 by 1, select fitsr 6 documents, then scroll and…"
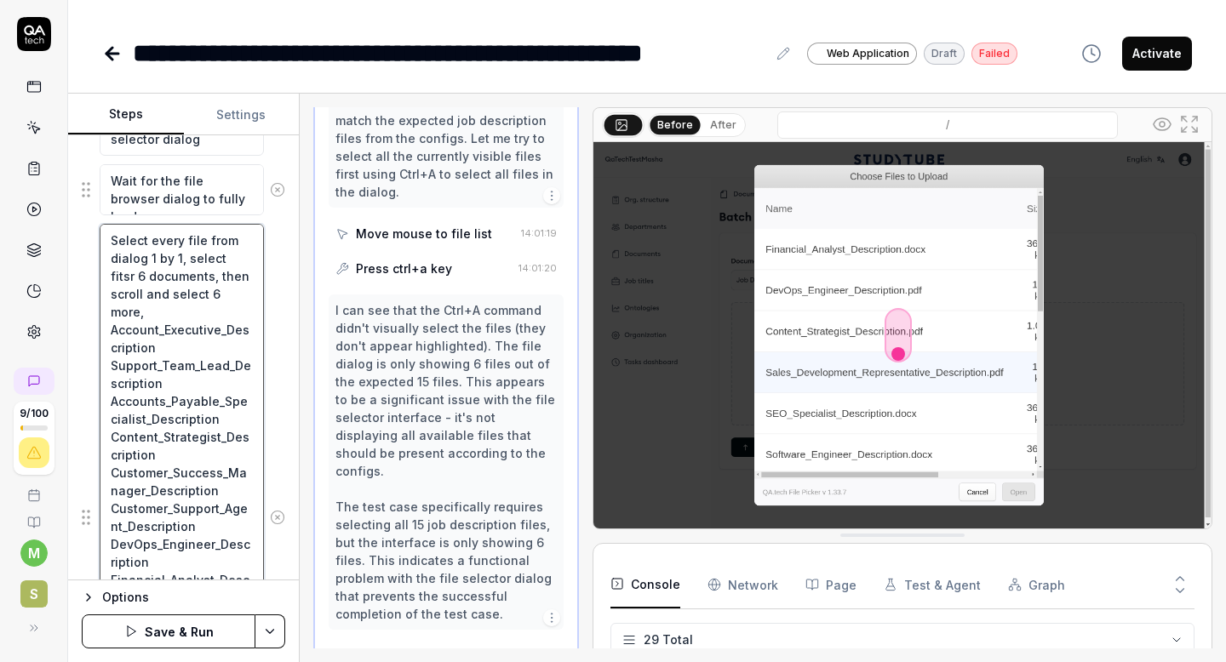
type textarea "*"
type textarea "Select every file from dialog 1 by 1, select fitsr 6 documents, then scroll and…"
type textarea "*"
type textarea "Select every file from dialog 1 by 1, select fitsr 6 documents, then scroll and…"
type textarea "*"
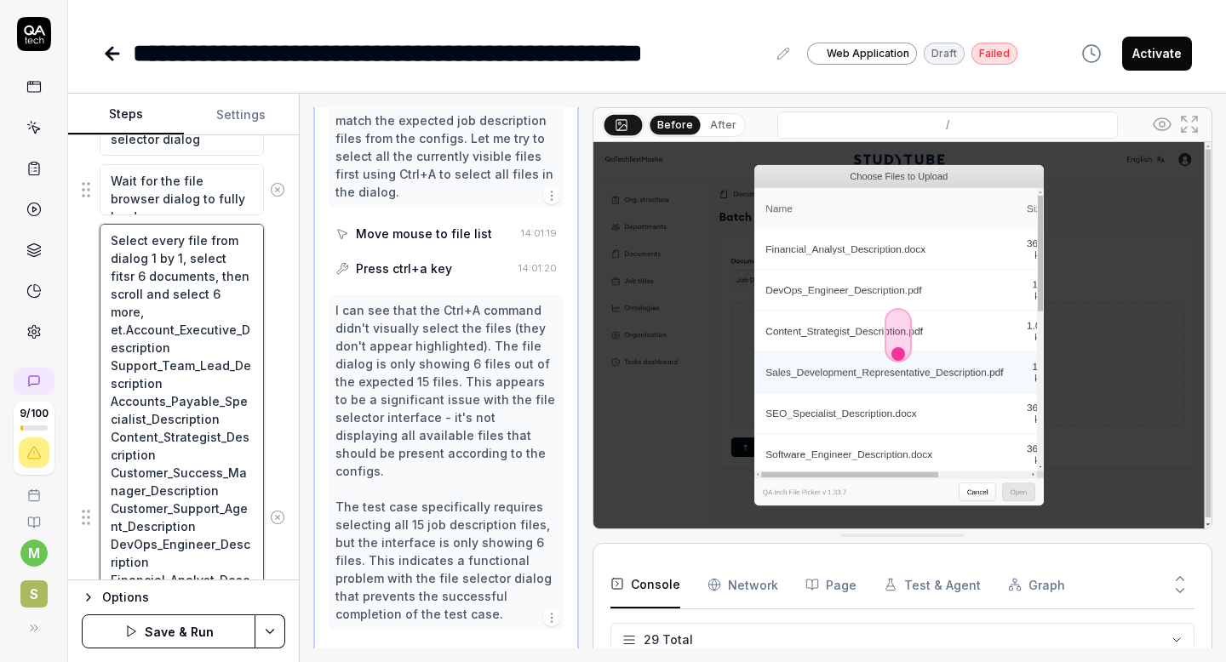
type textarea "Select every file from dialog 1 by 1, select fitsr 6 documents, then scroll and…"
type textarea "*"
type textarea "Select every file from dialog 1 by 1, select fitsr 6 documents, then scroll and…"
type textarea "*"
type textarea "Select every file from dialog 1 by 1, select fitsr 6 documents, then scroll and…"
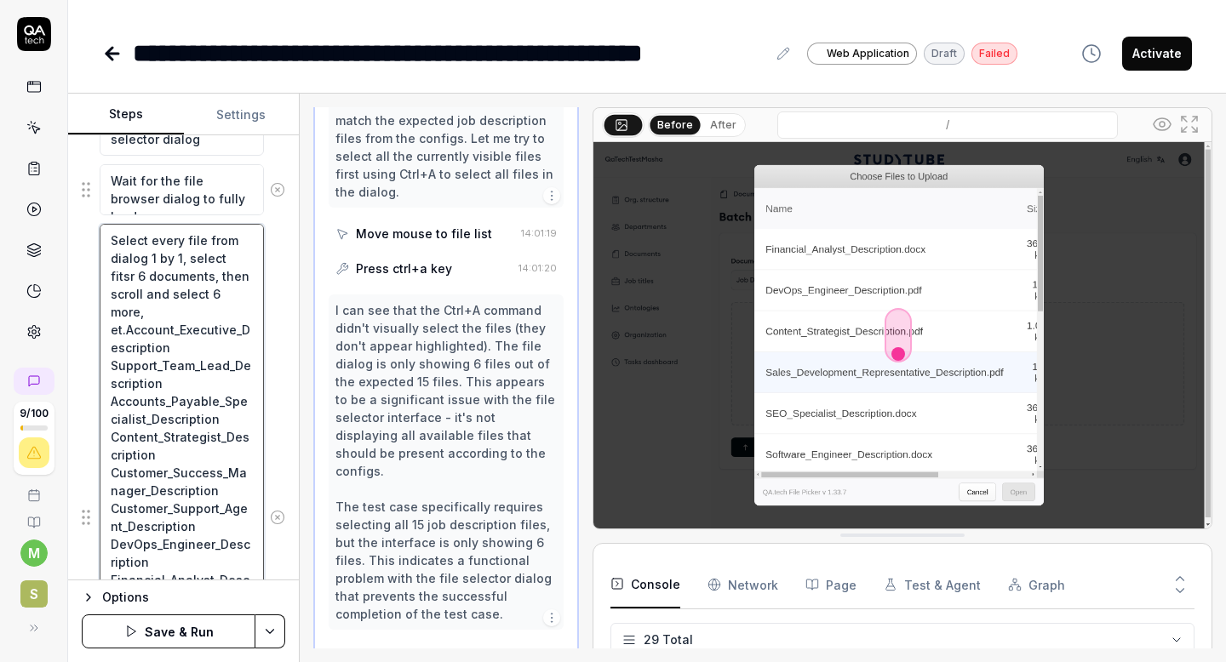
type textarea "*"
type textarea "Select every file from dialog 1 by 1, select fitsr 6 documents, then scroll and…"
type textarea "*"
type textarea "Select every file from dialog 1 by 1, select fitsr 6 documents, then scroll and…"
type textarea "*"
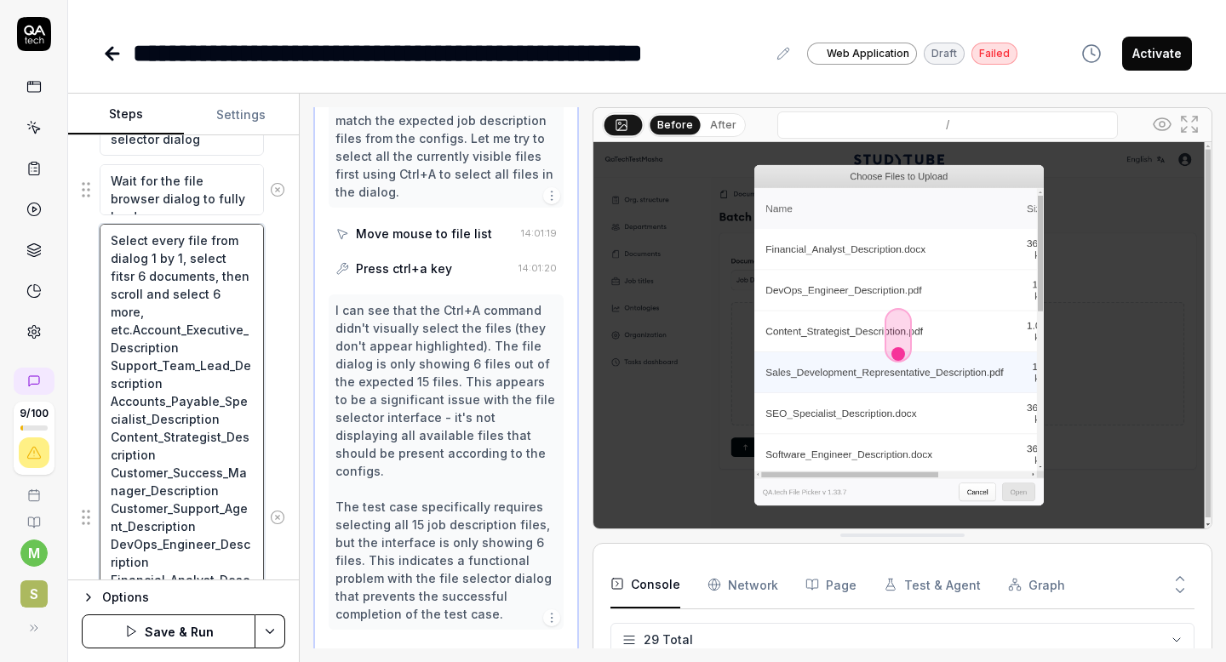
type textarea "Select every file from dialog 1 by 1, select fitsr 6 documents, then scroll and…"
type textarea "*"
type textarea "Select every file from dialog 1 by 1, select fitsr 6 documents, then scroll and…"
click at [215, 632] on button "Save & Run" at bounding box center [169, 631] width 174 height 34
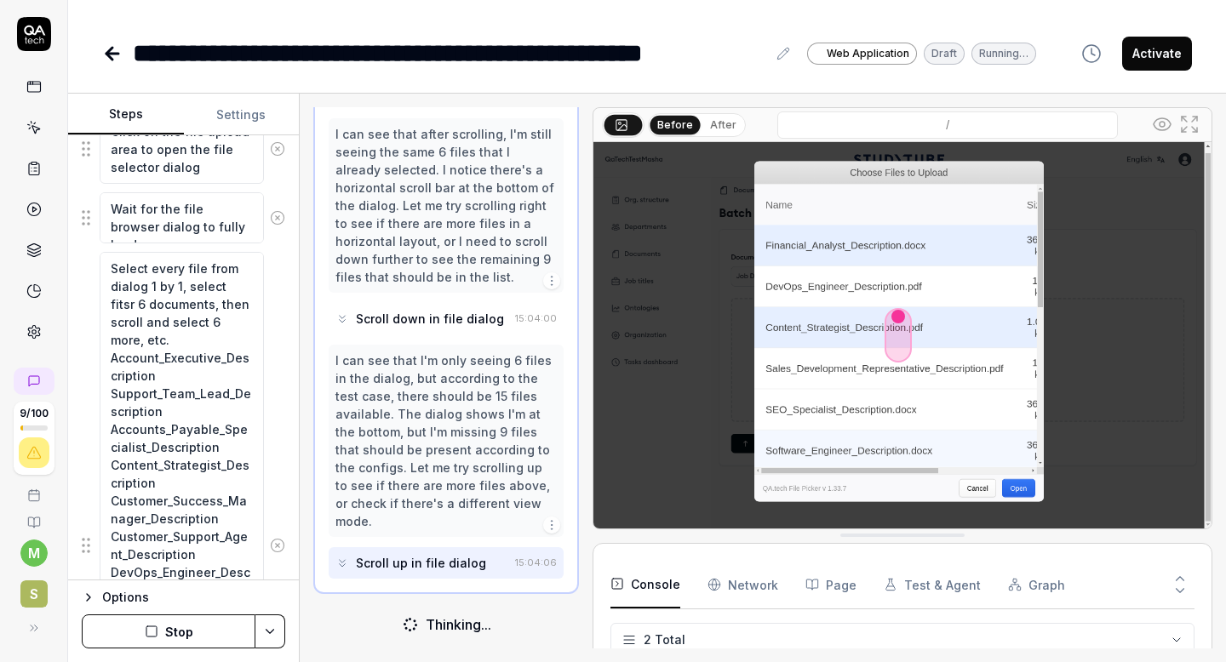
scroll to position [2546, 0]
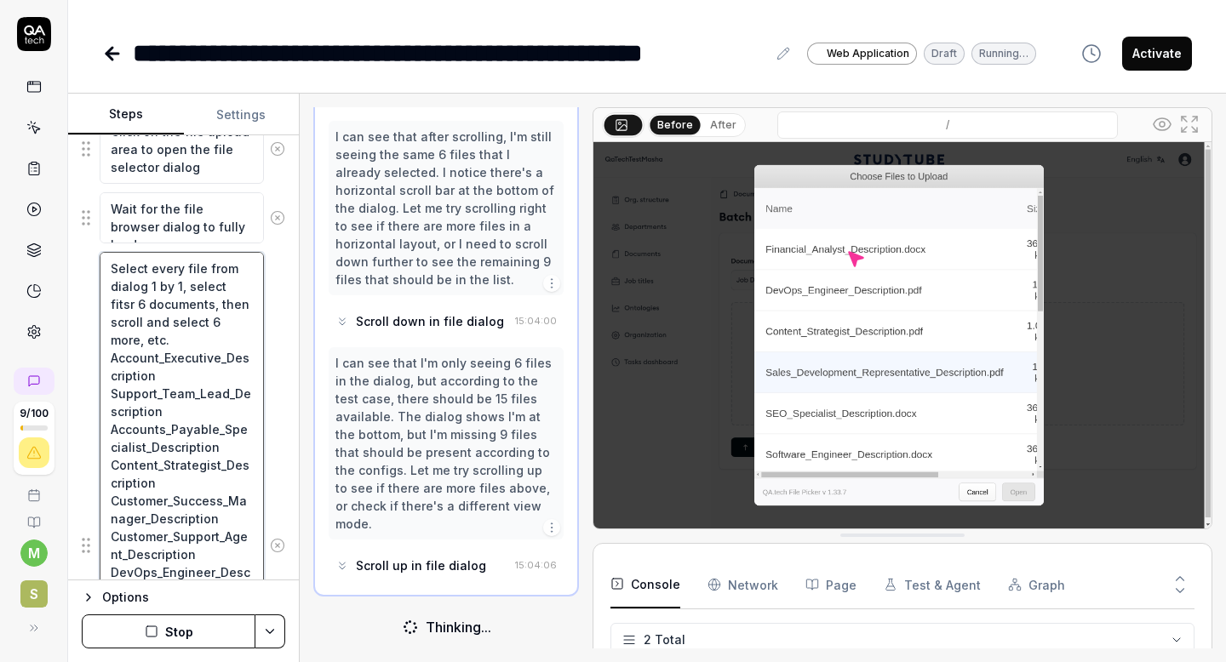
drag, startPoint x: 244, startPoint y: 324, endPoint x: 151, endPoint y: 271, distance: 106.7
click at [151, 271] on textarea "Select every file from dialog 1 by 1, select fitsr 6 documents, then scroll and…" at bounding box center [182, 545] width 164 height 587
type textarea "*"
type textarea "Select Account_Executive_Description Support_Team_Lead_Description Accounts_Pay…"
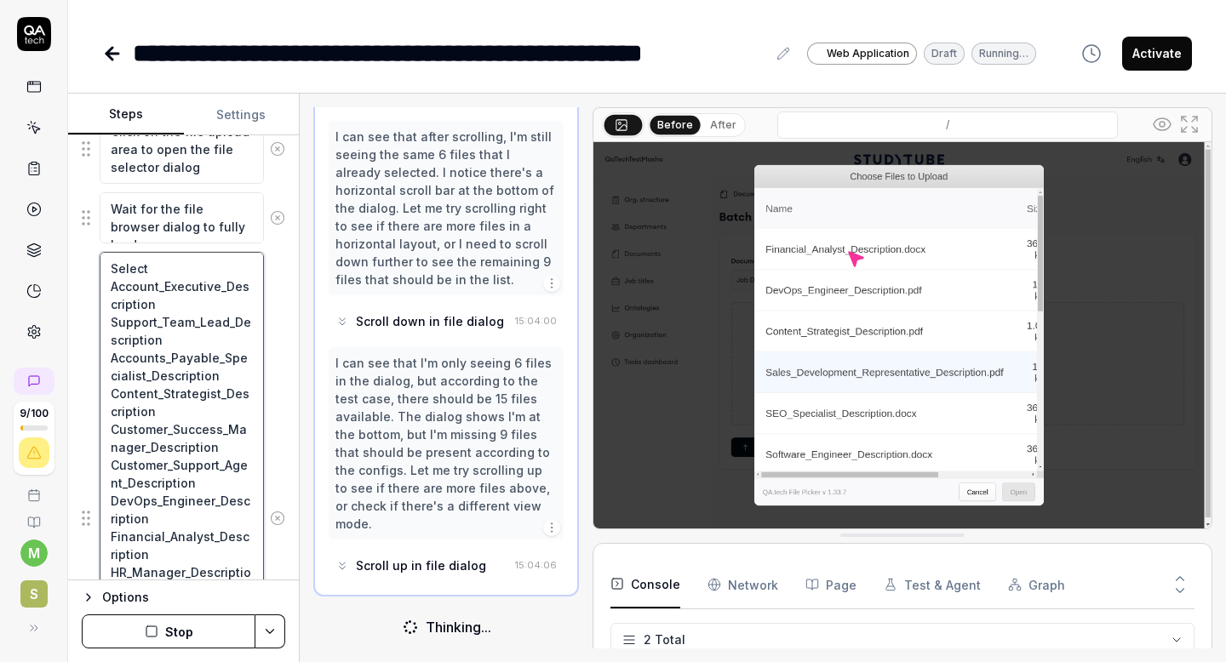
scroll to position [2563, 0]
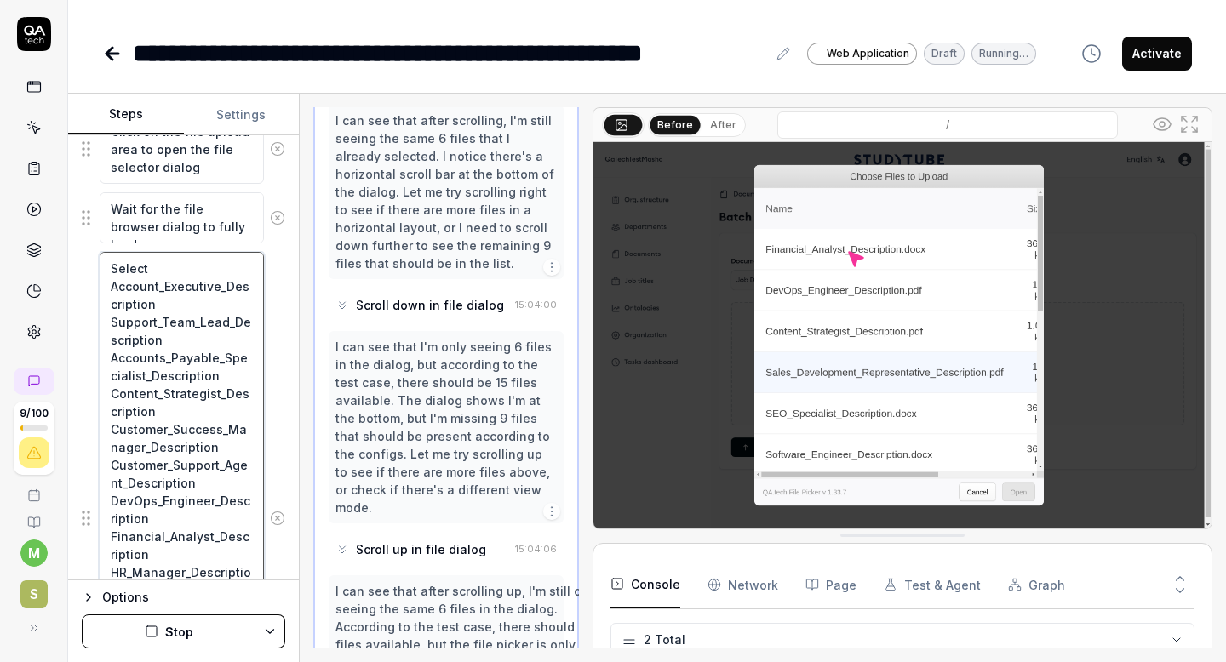
type textarea "*"
type textarea "SelectAccount_Executive_Description Support_Team_Lead_Description Accounts_Paya…"
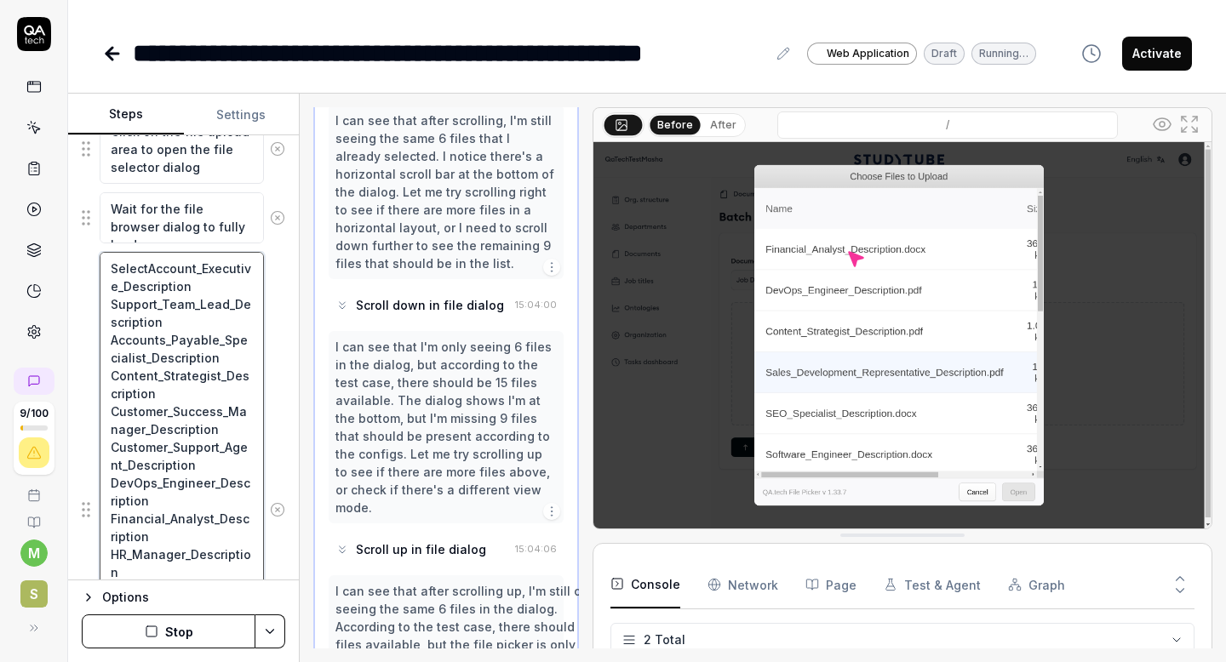
type textarea "*"
type textarea "Select Account_Executive_Description Support_Team_Lead_Description Accounts_Pay…"
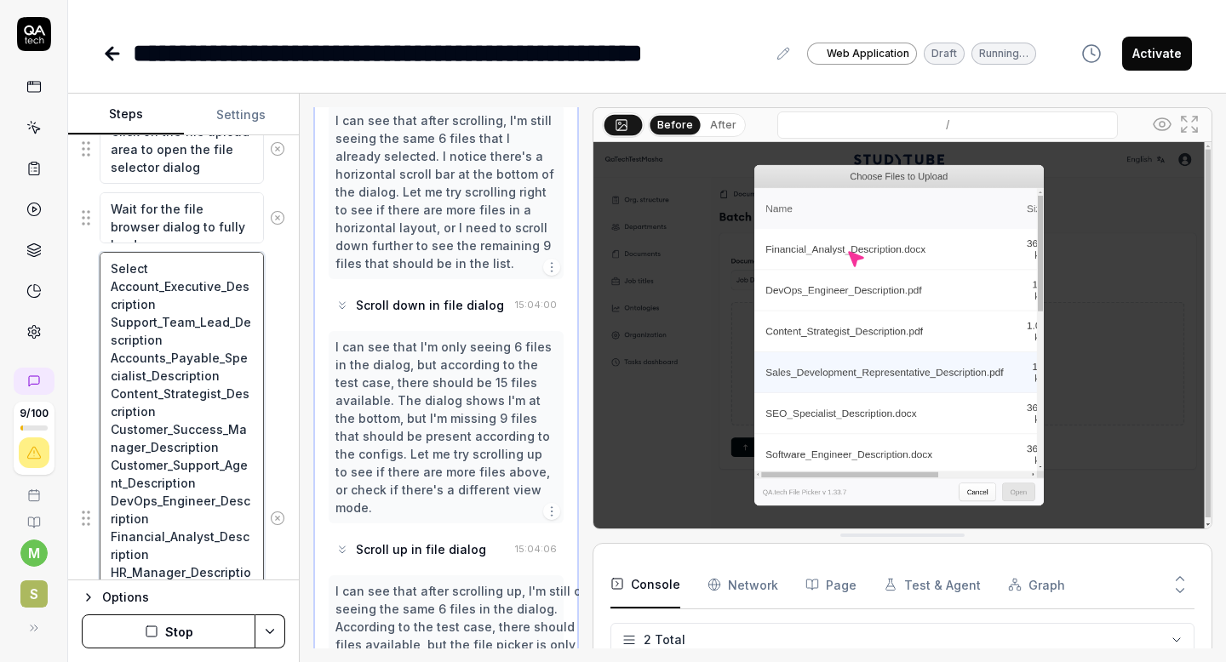
click at [167, 301] on textarea "Select Account_Executive_Description Support_Team_Lead_Description Accounts_Pay…" at bounding box center [182, 519] width 164 height 534
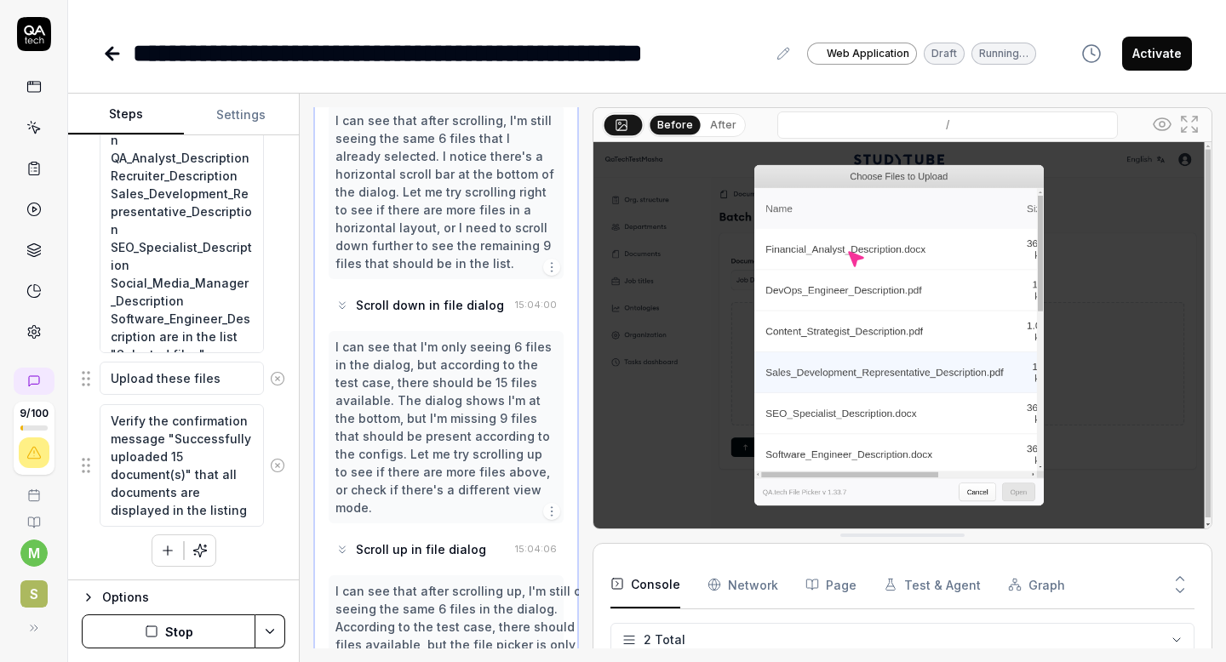
drag, startPoint x: 111, startPoint y: 323, endPoint x: 206, endPoint y: 248, distance: 120.6
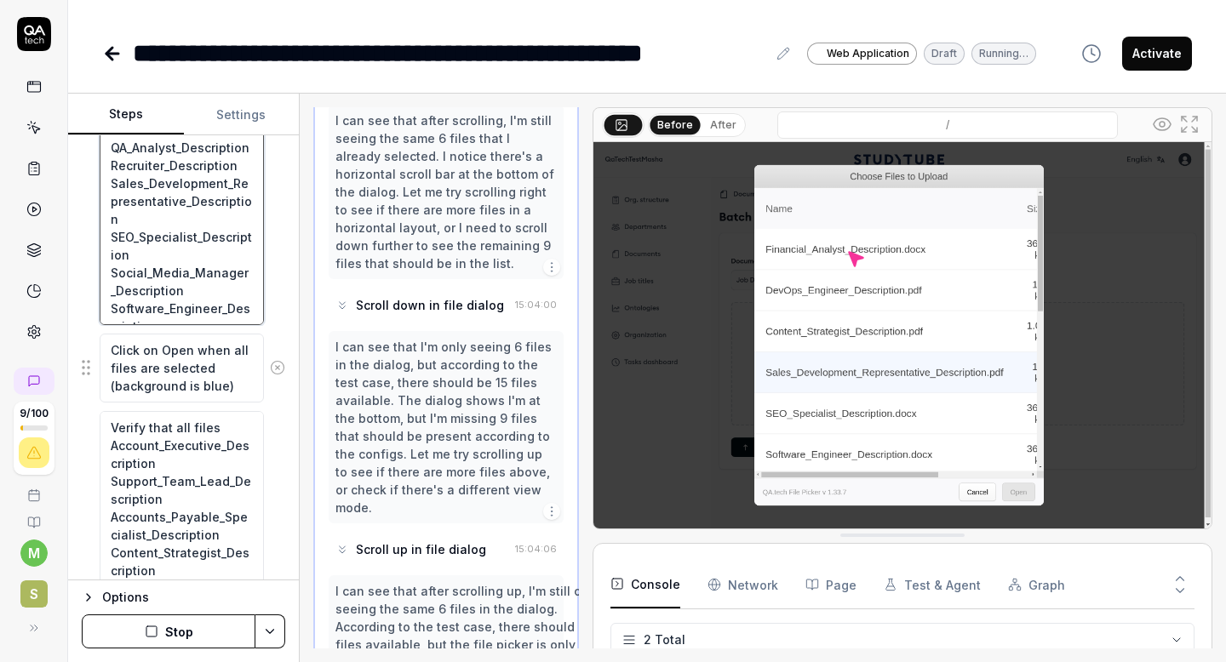
scroll to position [1083, 0]
type textarea "*"
type textarea "Select Account_Executive_Description"
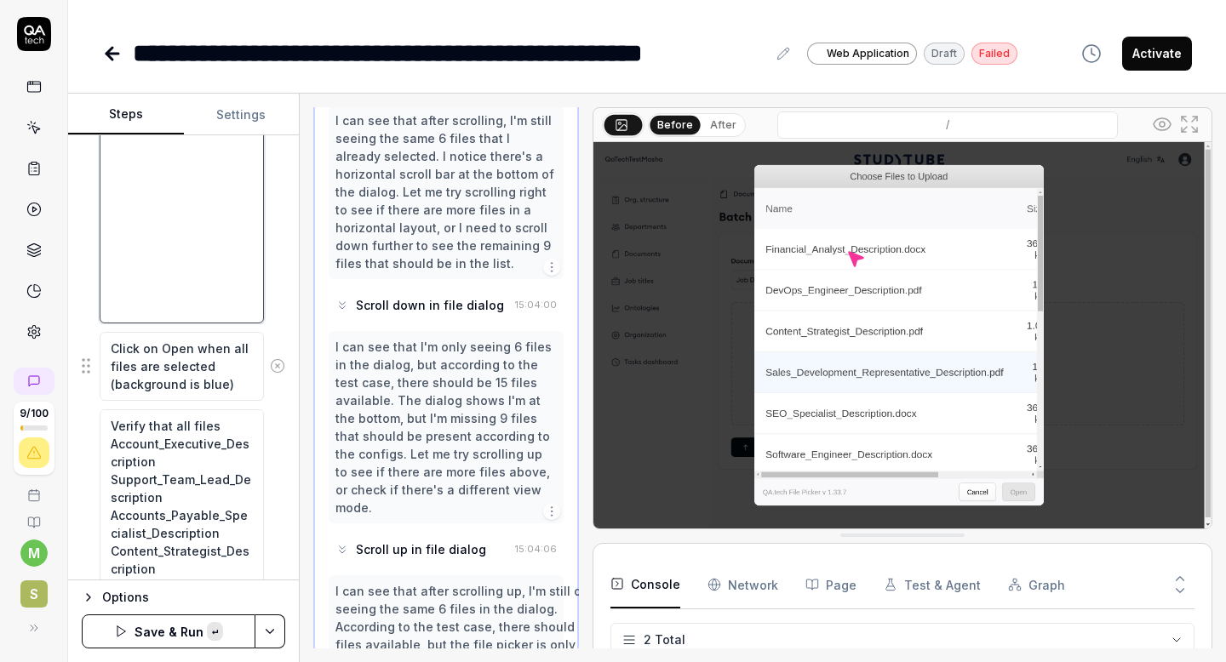
scroll to position [654, 0]
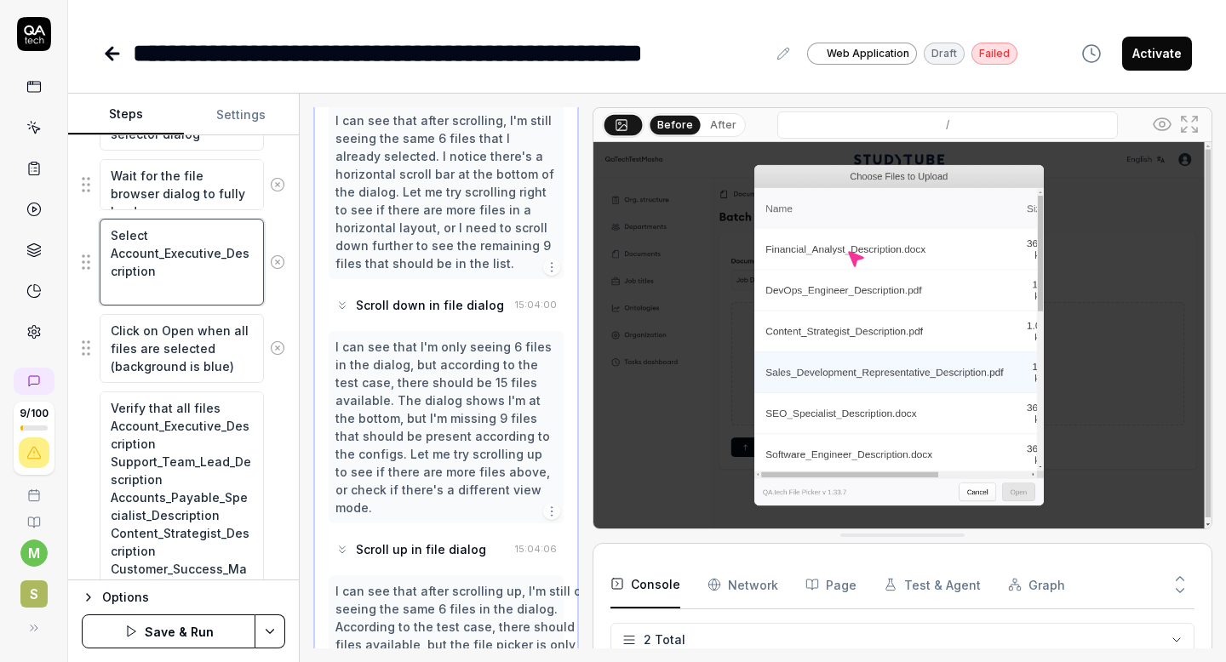
type textarea "*"
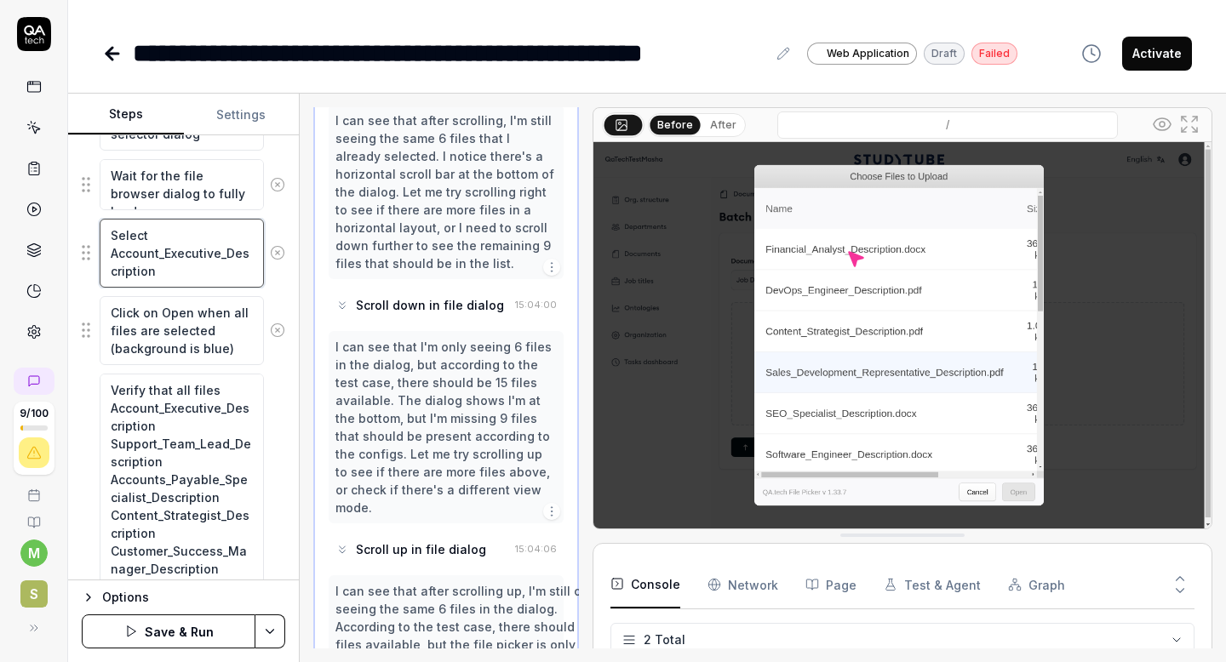
type textarea "Select Account_Executive_Description"
click at [246, 346] on textarea "Click on Open when all files are selected (background is blue)" at bounding box center [182, 330] width 164 height 69
drag, startPoint x: 219, startPoint y: 329, endPoint x: 195, endPoint y: 307, distance: 32.5
click at [195, 307] on textarea "Click on Open when all files are selected (background is blue)" at bounding box center [182, 330] width 164 height 69
type textarea "*"
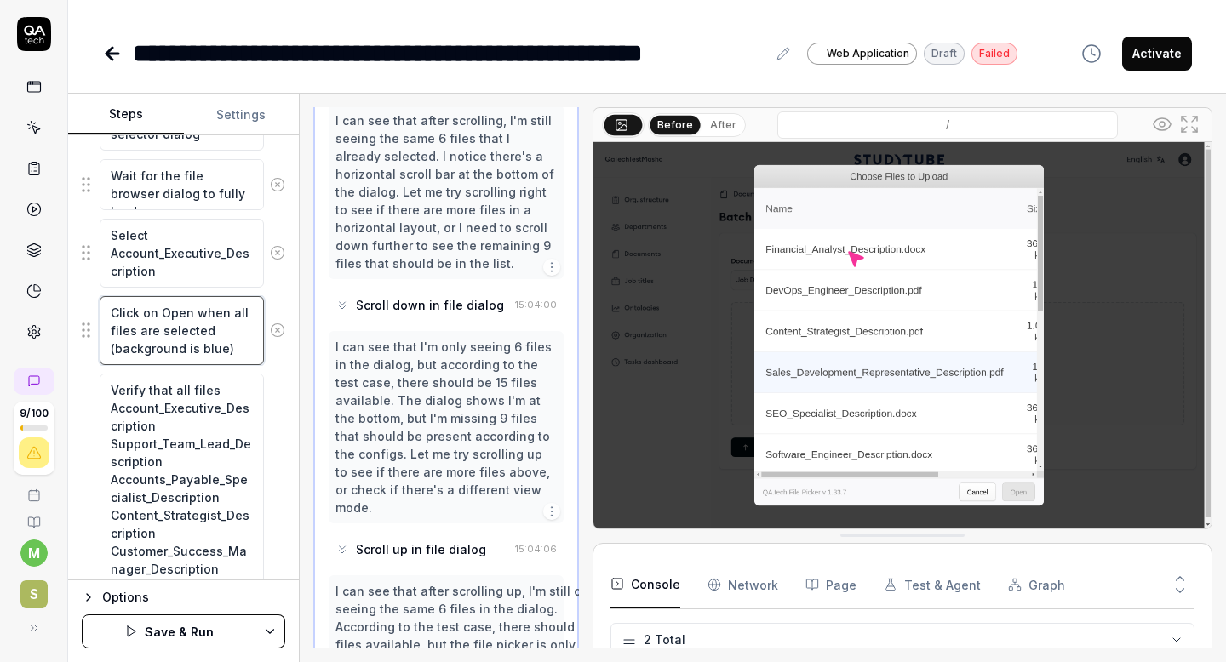
type textarea "Click on Open (background is blue)"
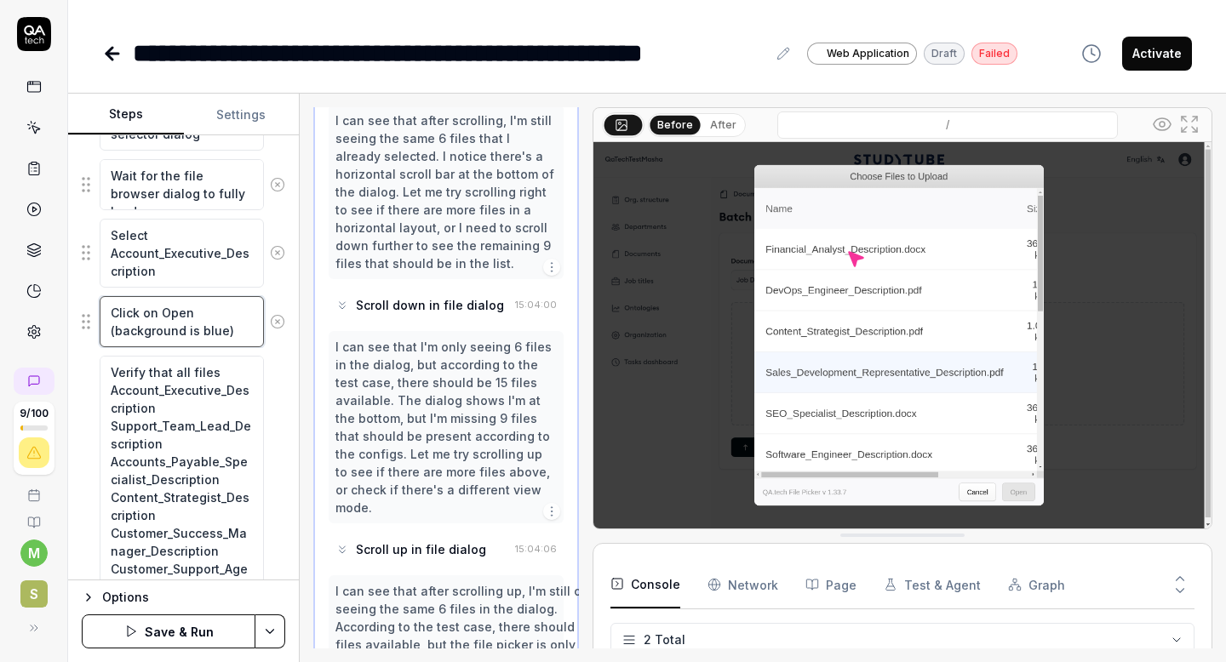
drag, startPoint x: 243, startPoint y: 331, endPoint x: 104, endPoint y: 331, distance: 138.7
click at [104, 331] on textarea "Click on Open (background is blue)" at bounding box center [182, 321] width 164 height 51
type textarea "*"
type textarea "Click on Open"
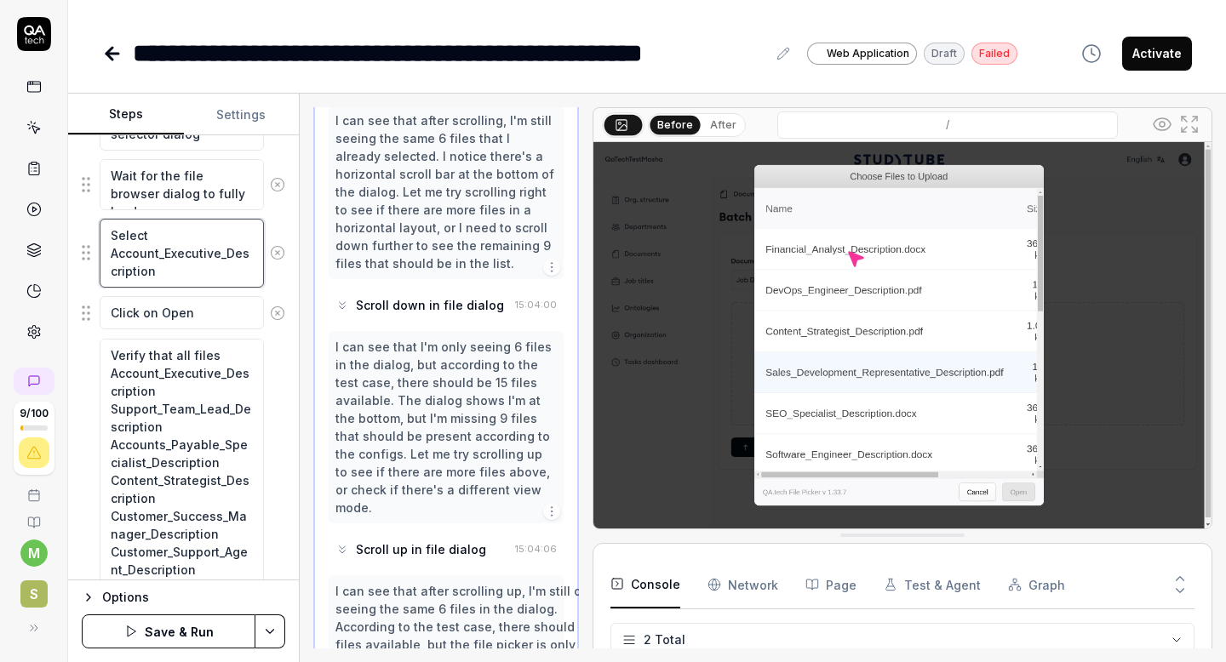
click at [178, 271] on textarea "Select Account_Executive_Description" at bounding box center [182, 253] width 164 height 69
type textarea "*"
type textarea "Select Account_Executive_Description"
paste textarea "(background is blue)"
type textarea "*"
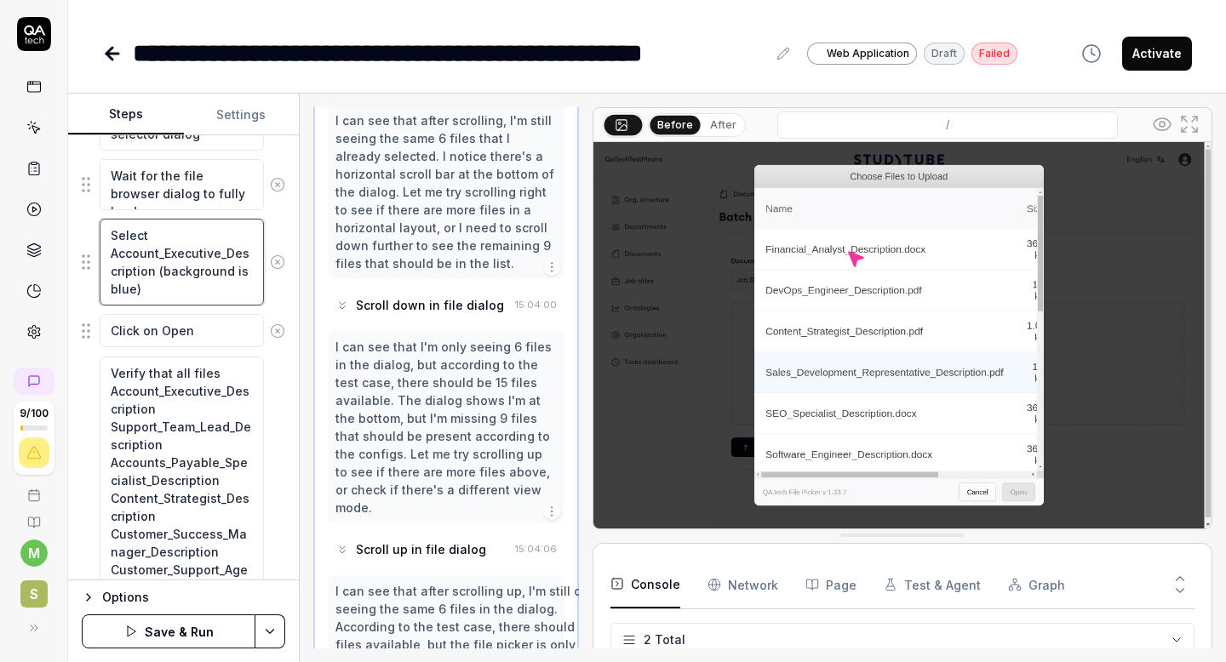
type textarea "Select Account_Executive_Description (background is blue)"
click at [210, 324] on textarea "Click on Open" at bounding box center [182, 330] width 164 height 33
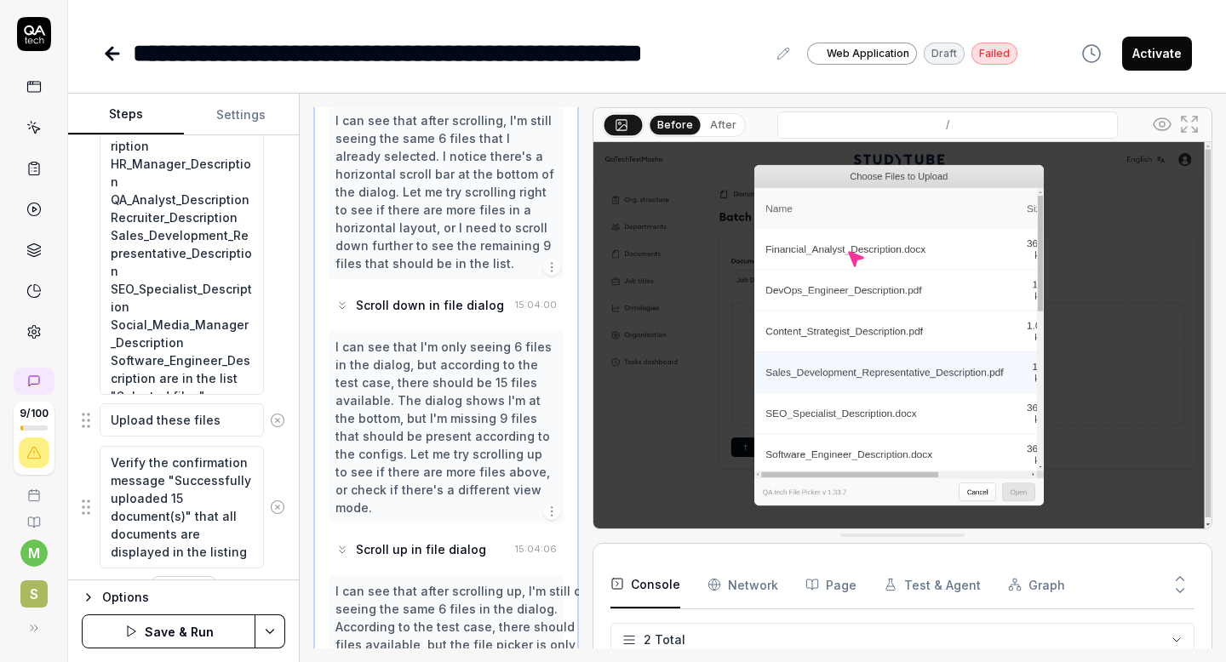
scroll to position [1209, 0]
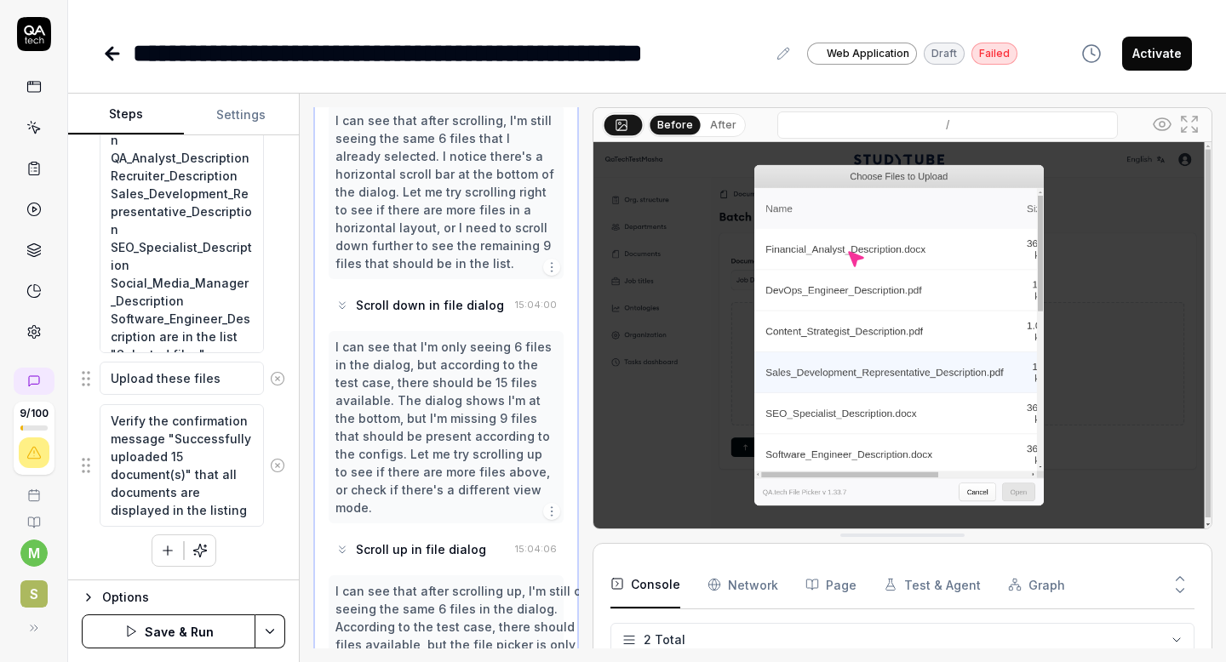
click at [169, 551] on icon "button" at bounding box center [167, 551] width 9 height 0
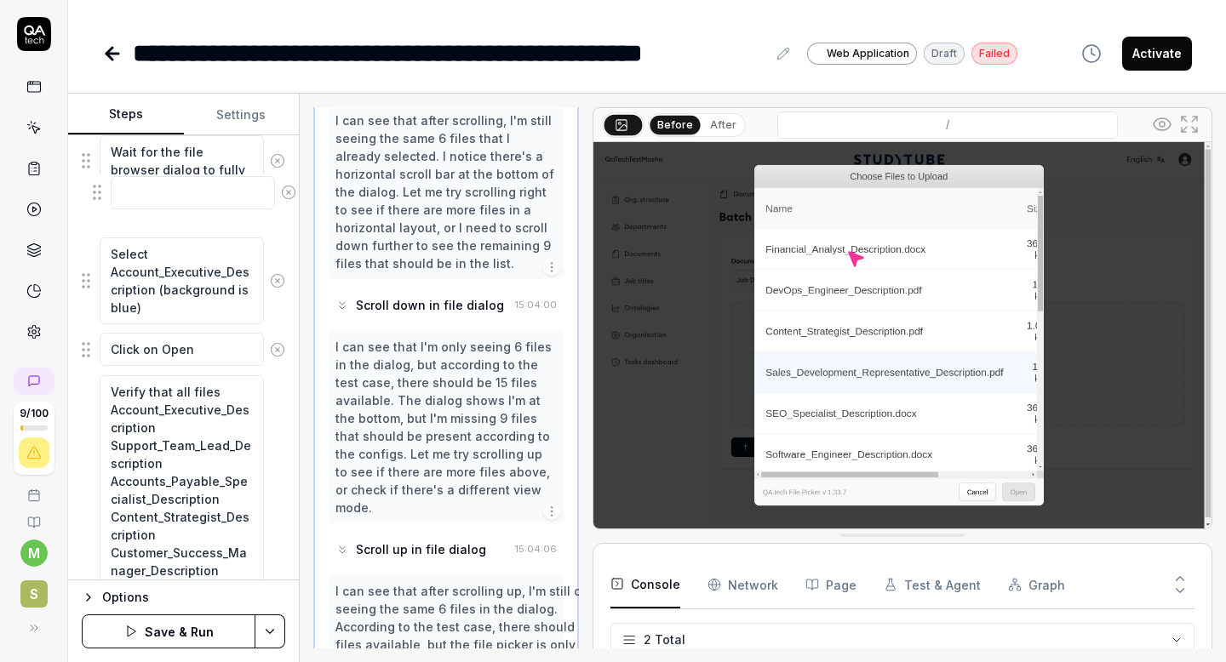
scroll to position [641, 0]
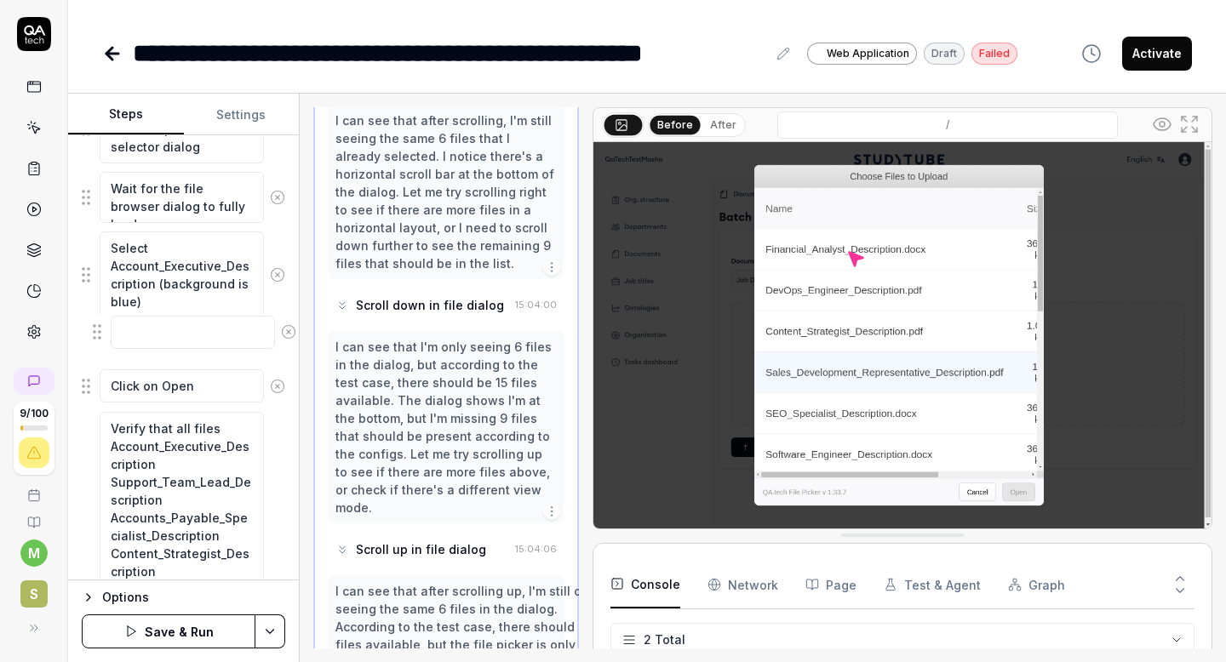
drag, startPoint x: 85, startPoint y: 509, endPoint x: 96, endPoint y: 332, distance: 177.4
click at [96, 332] on fieldset "Navigate to the documents page Click the upload documents button to open the up…" at bounding box center [183, 499] width 203 height 1277
drag, startPoint x: 88, startPoint y: 343, endPoint x: 91, endPoint y: 388, distance: 45.2
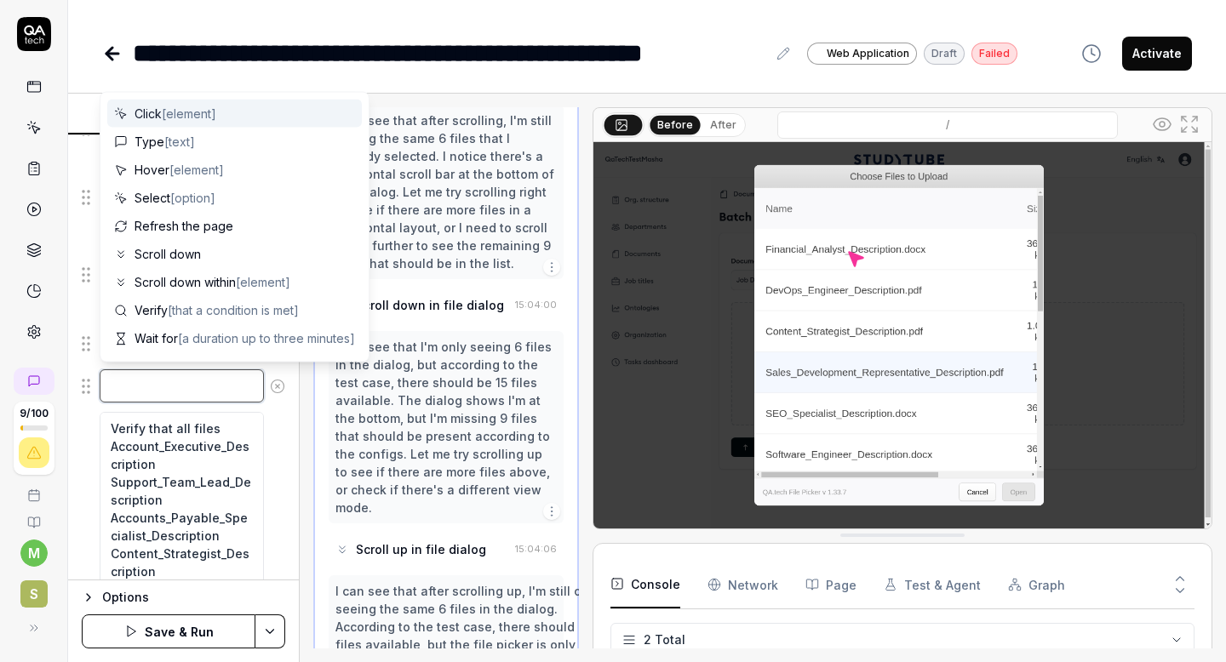
click at [161, 389] on textarea at bounding box center [182, 385] width 164 height 33
type textarea "*"
type textarea "r"
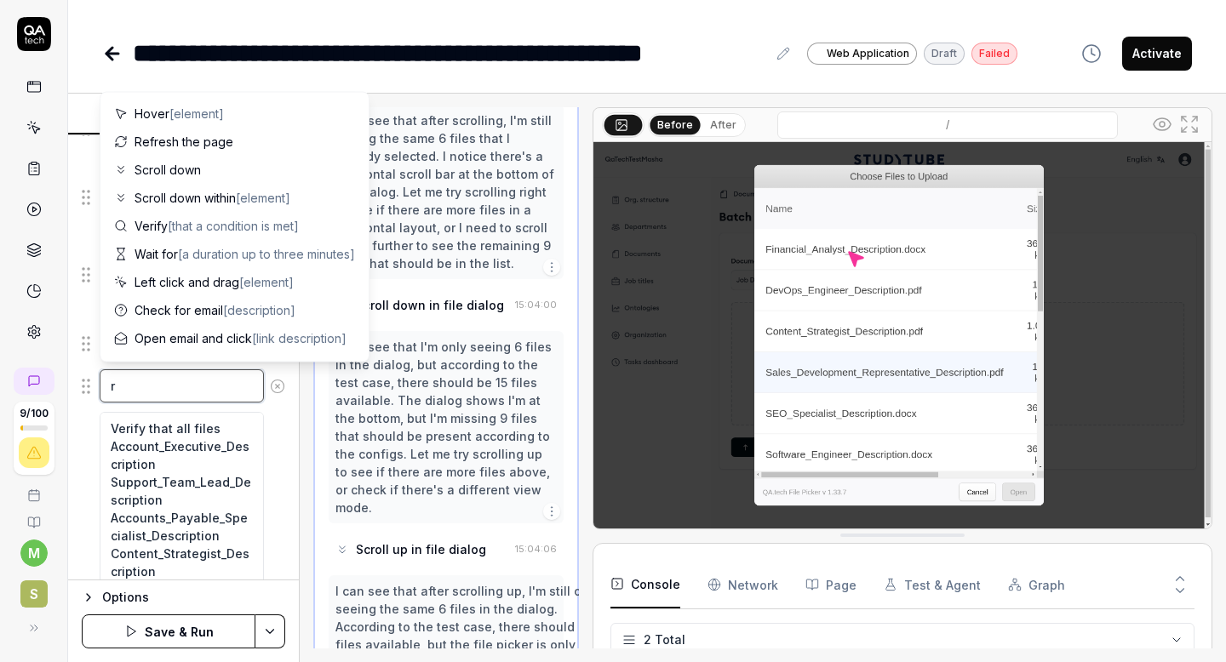
type textarea "*"
type textarea "re"
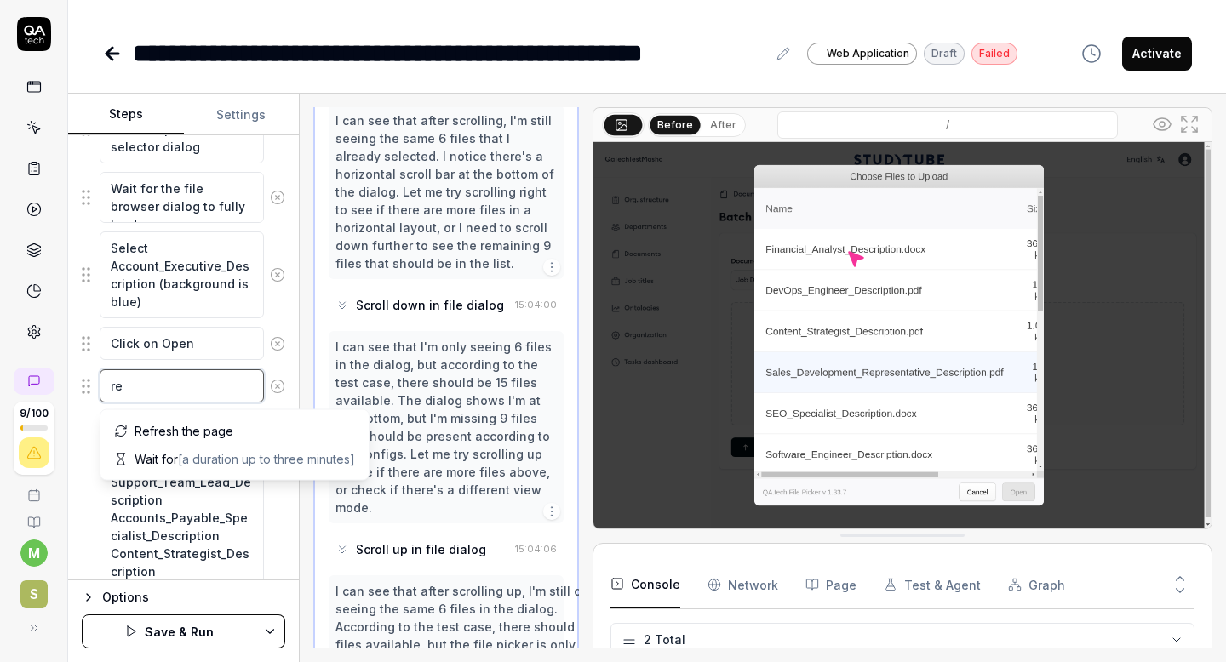
type textarea "*"
type textarea "rep"
type textarea "*"
type textarea "repe"
type textarea "*"
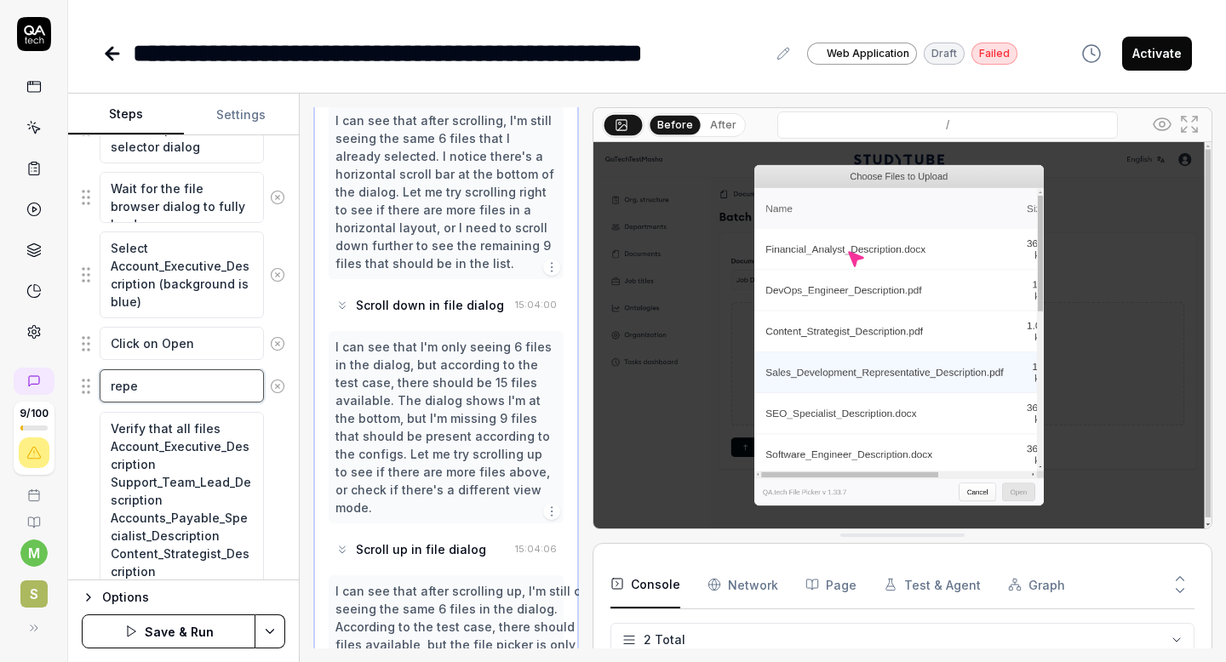
type textarea "repea"
type textarea "*"
type textarea "repeat"
type textarea "*"
type textarea "repeate"
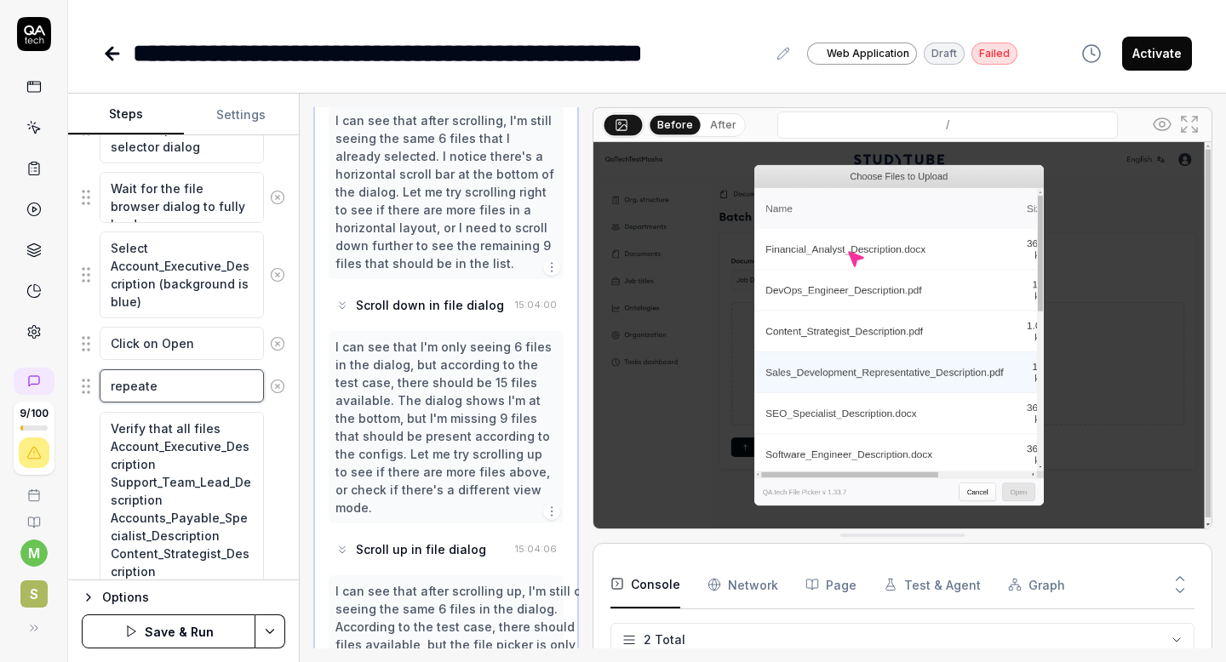
type textarea "*"
type textarea "repeate"
paste textarea "(background is blue)"
paste textarea "Support_Team_Lead_Description Accounts_Payable_Specialist_Description Content_S…"
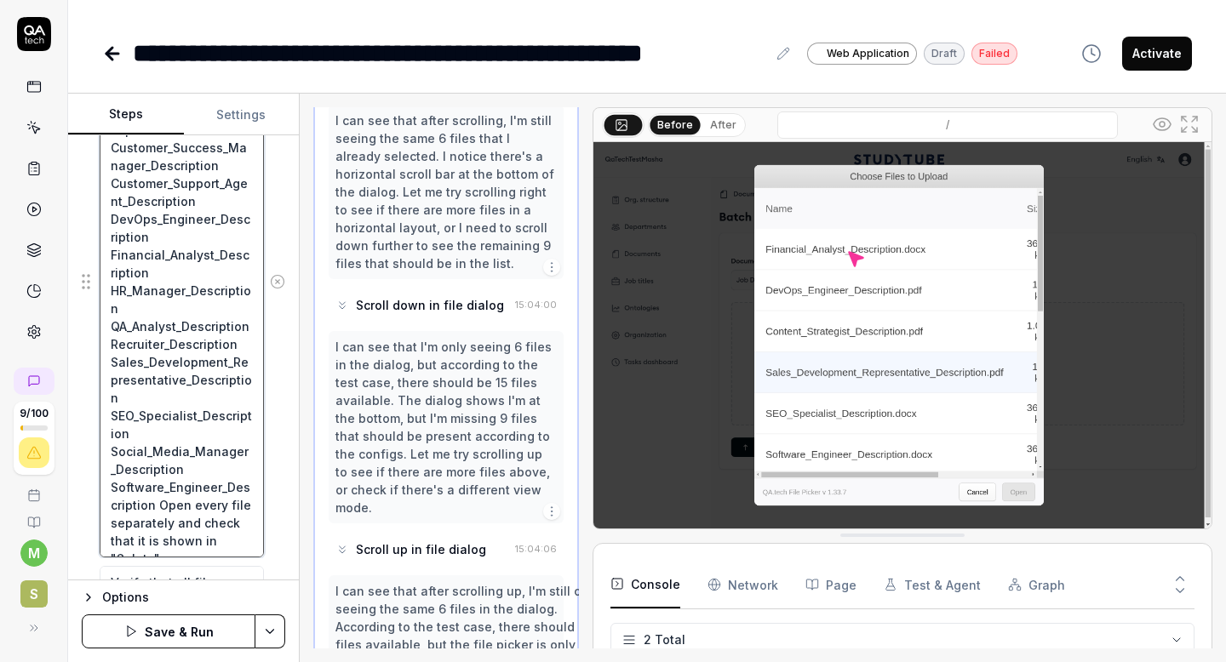
scroll to position [1013, 0]
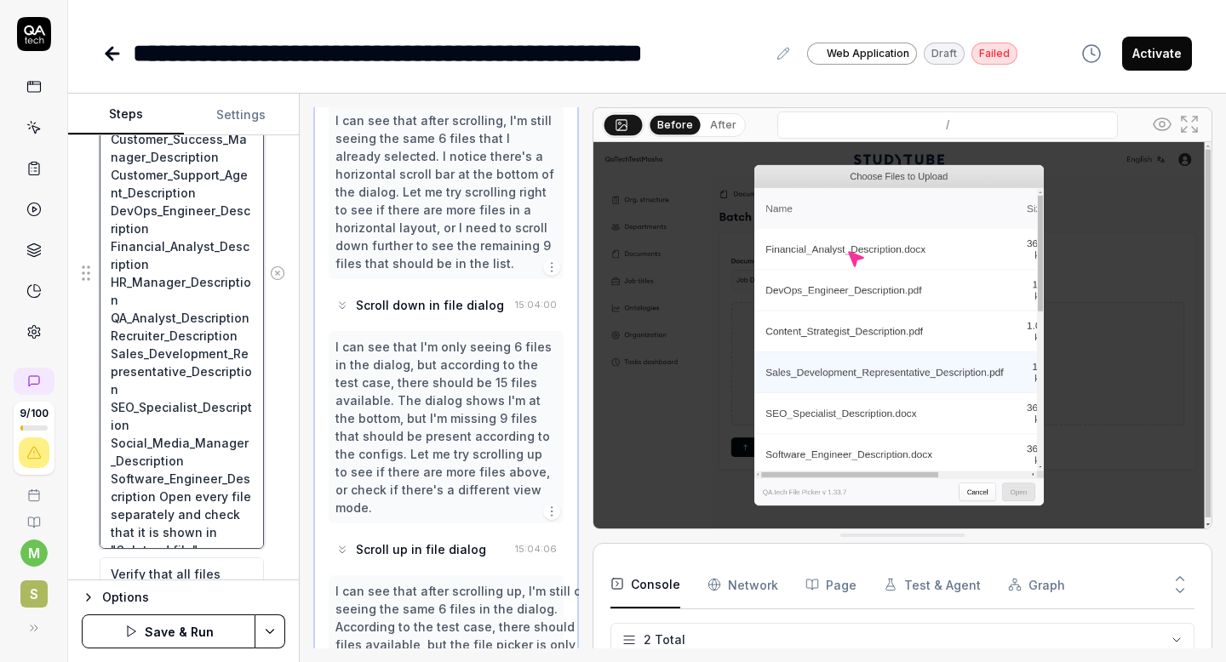
click at [151, 534] on textarea "repeate this actions for Support_Team_Lead_Description Accounts_Payable_Special…" at bounding box center [182, 273] width 164 height 552
click at [185, 531] on textarea "repeate this actions for Support_Team_Lead_Description Accounts_Payable_Special…" at bounding box center [182, 273] width 164 height 552
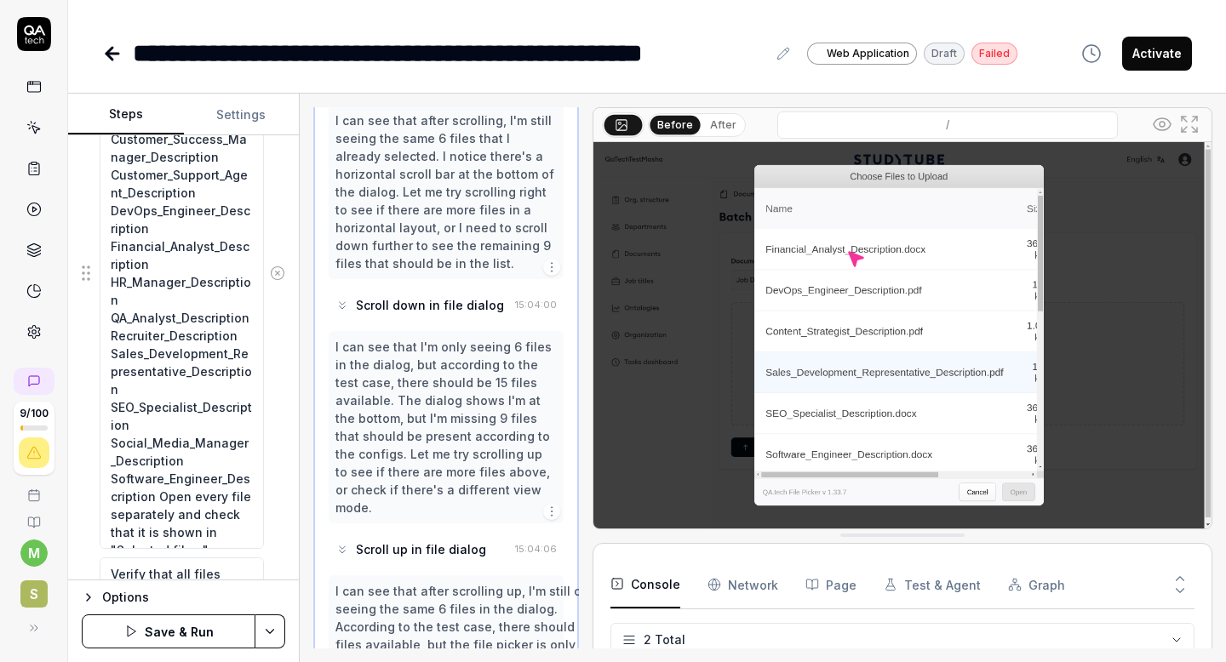
click at [180, 626] on button "Save & Run" at bounding box center [169, 631] width 174 height 34
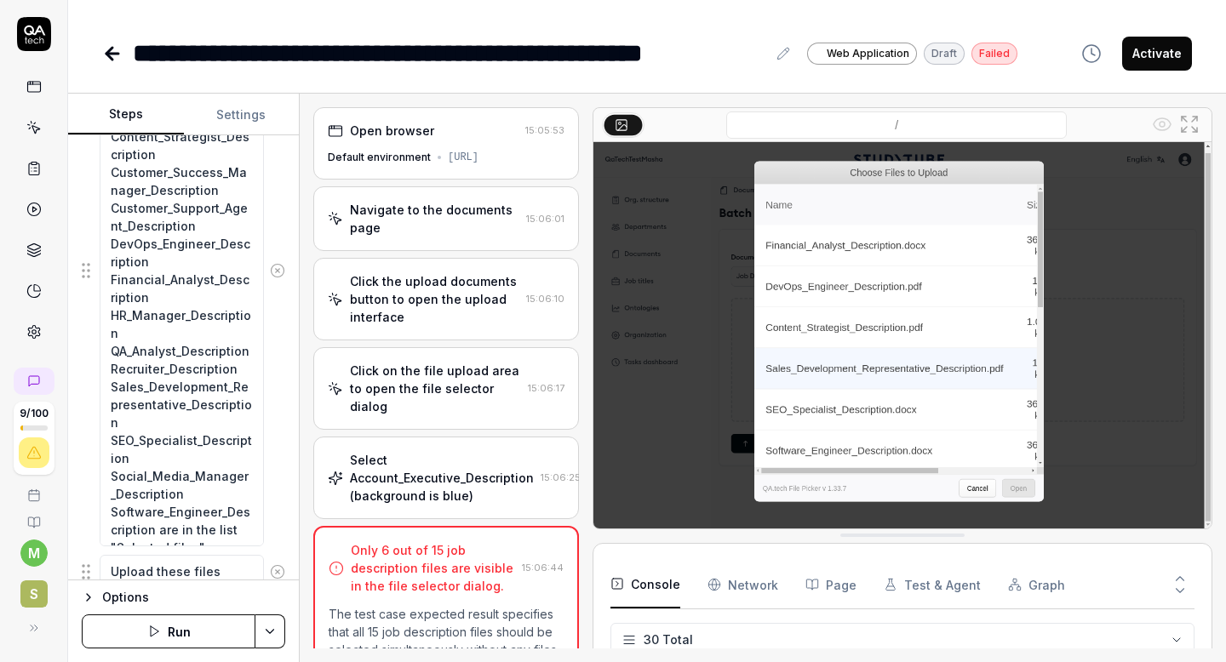
scroll to position [1769, 0]
